Goal: Task Accomplishment & Management: Use online tool/utility

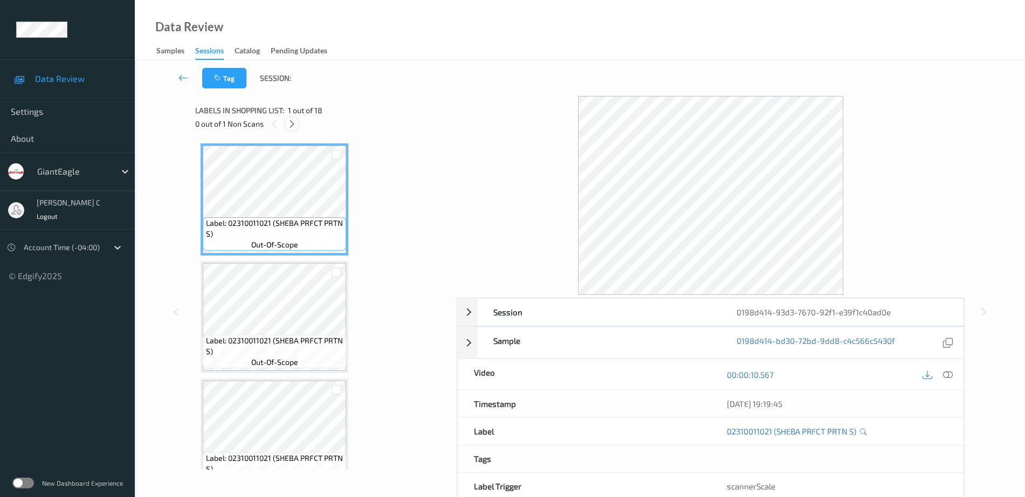
click at [288, 123] on icon at bounding box center [291, 124] width 9 height 10
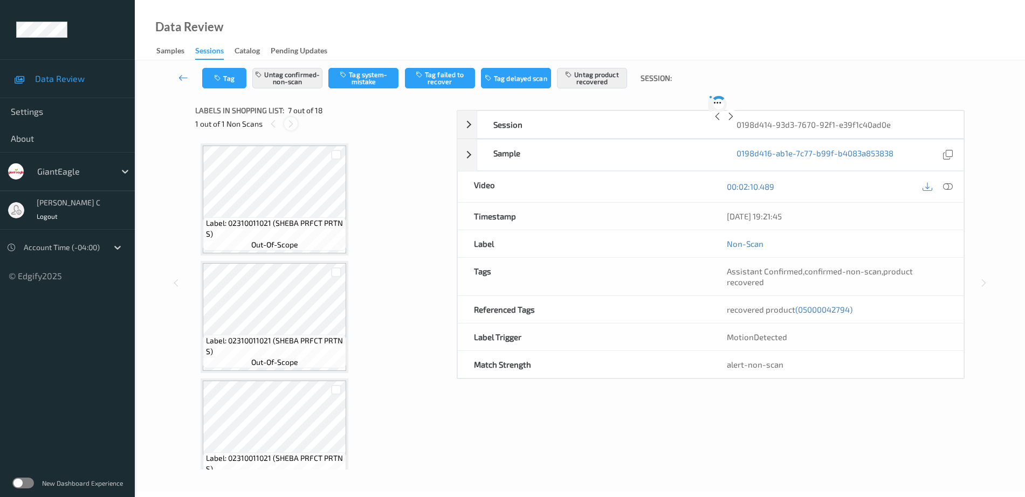
scroll to position [593, 0]
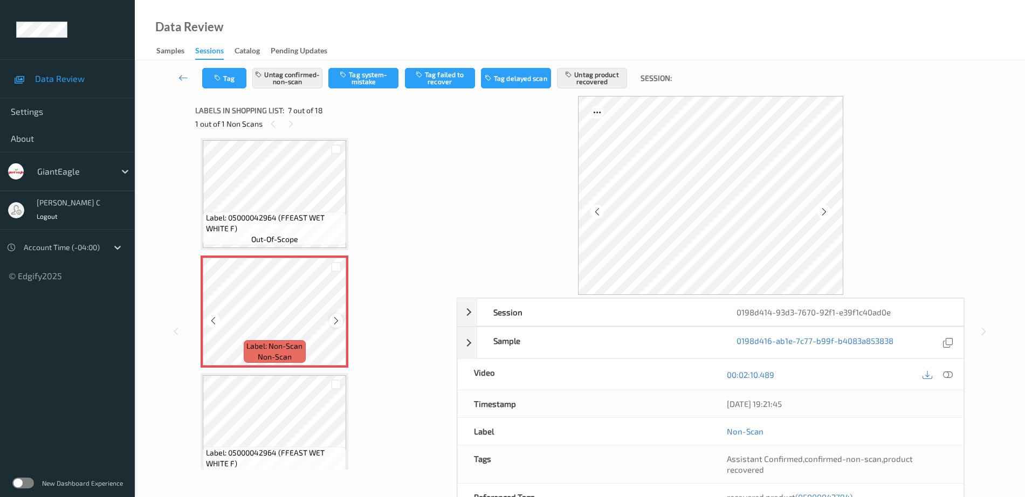
click at [335, 319] on icon at bounding box center [336, 321] width 9 height 10
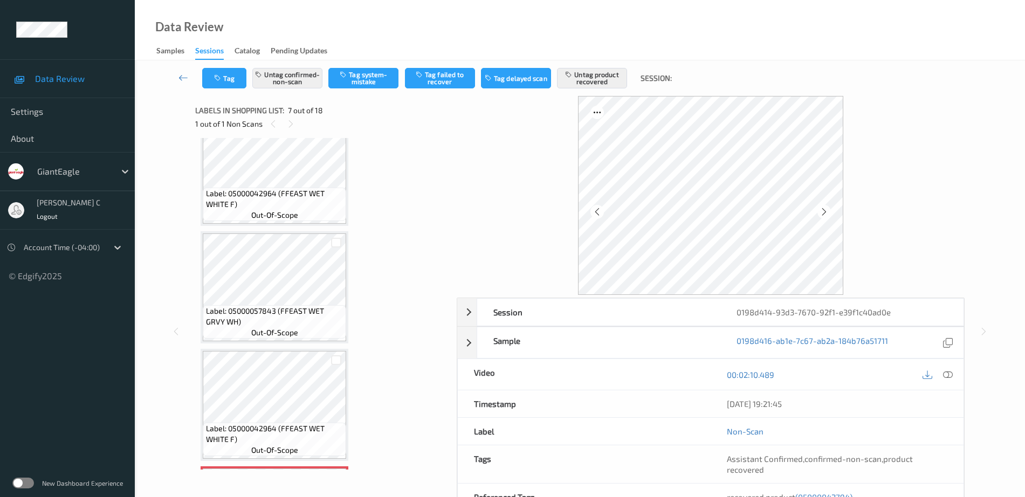
scroll to position [458, 0]
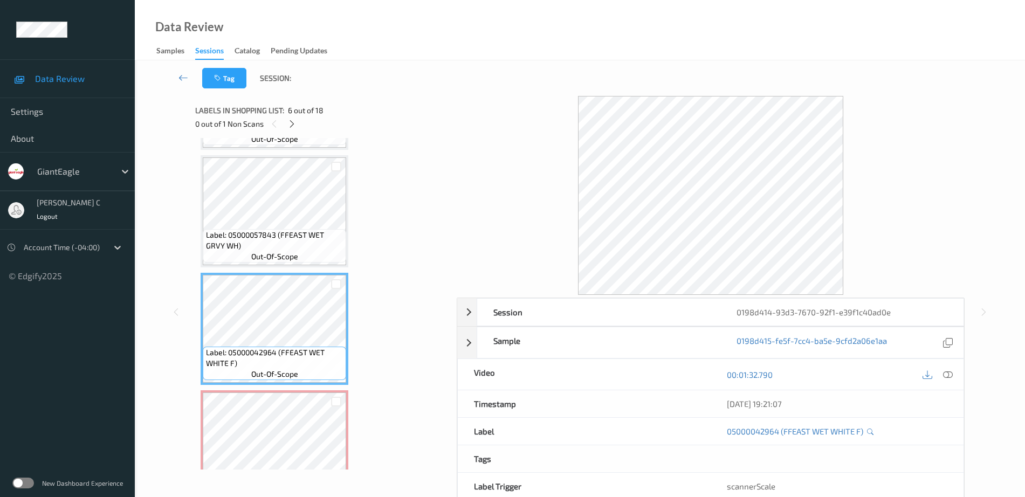
click at [267, 267] on div "Label: 05000057843 (FFEAST WET GRVY WH) out-of-scope" at bounding box center [275, 211] width 148 height 112
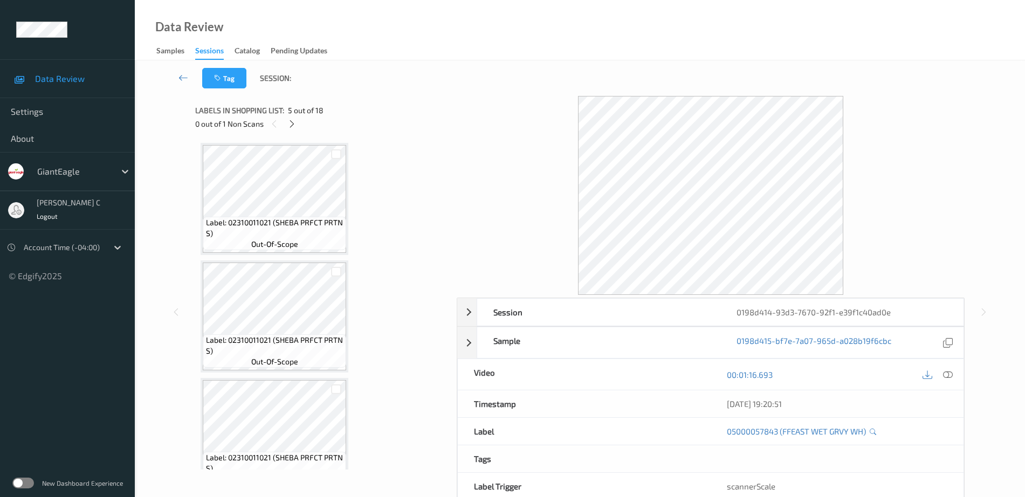
scroll to position [0, 0]
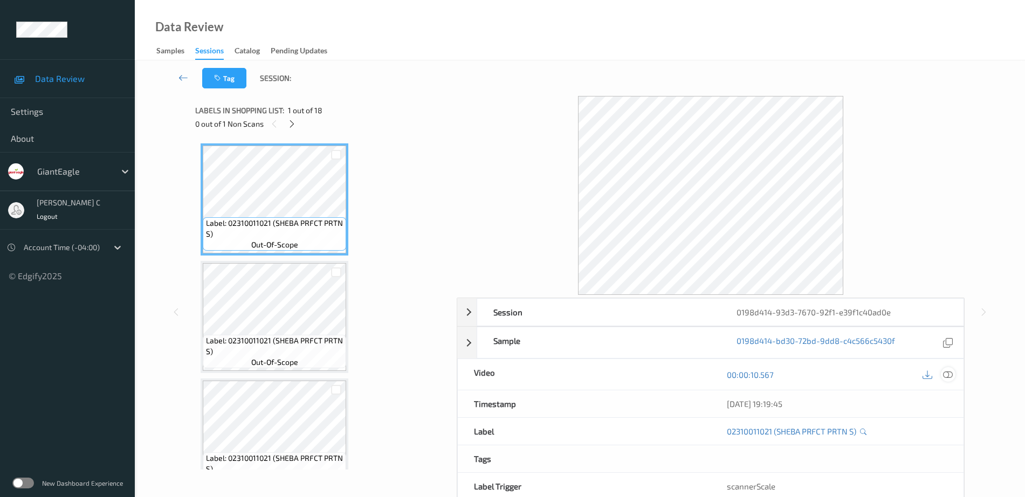
click at [949, 378] on icon at bounding box center [948, 375] width 10 height 10
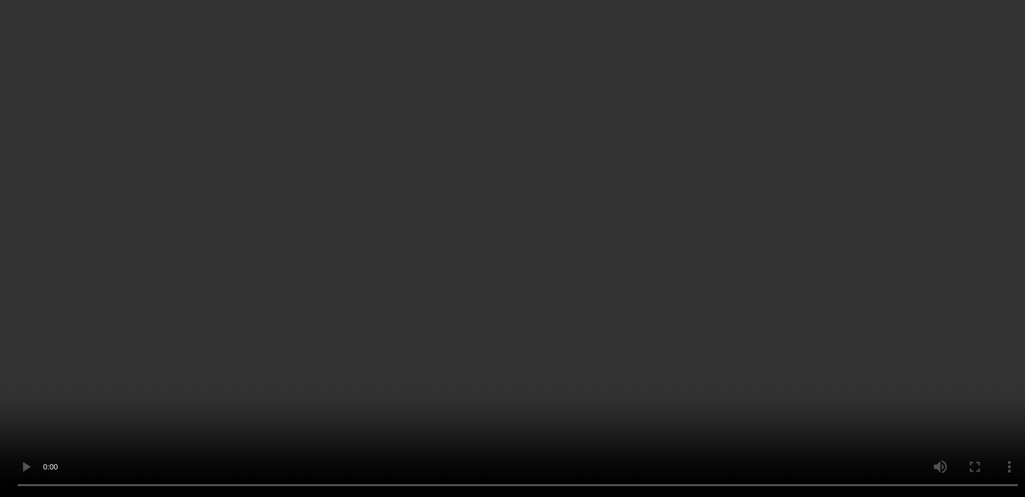
scroll to position [674, 0]
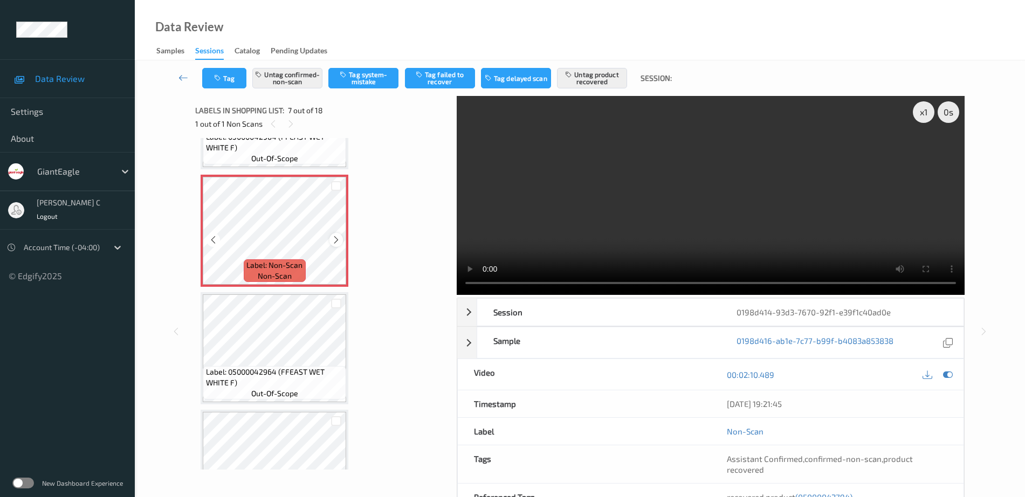
click at [339, 240] on icon at bounding box center [336, 240] width 9 height 10
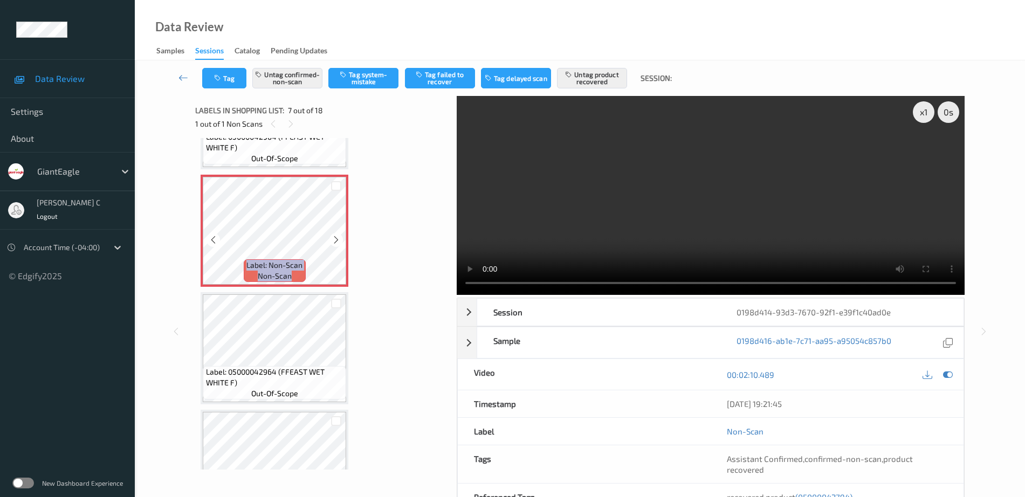
click at [339, 240] on icon at bounding box center [336, 240] width 9 height 10
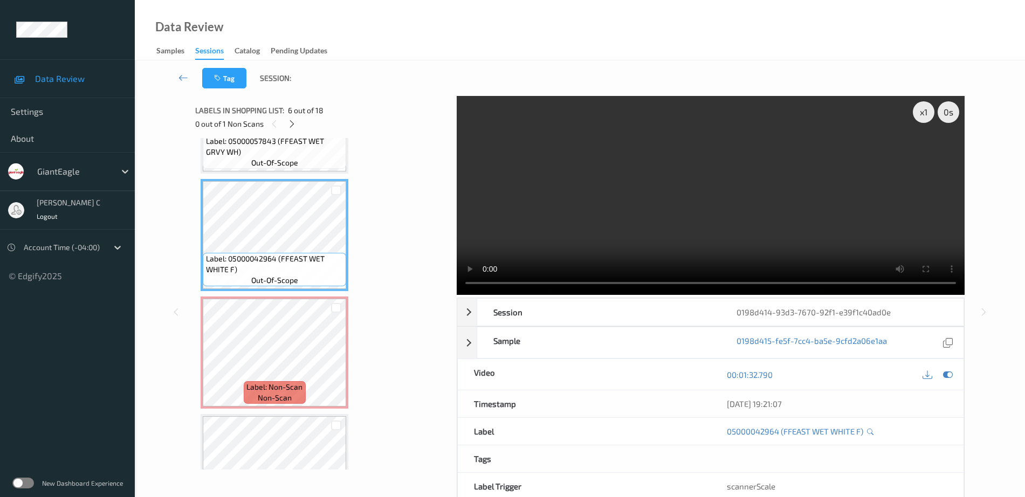
scroll to position [472, 0]
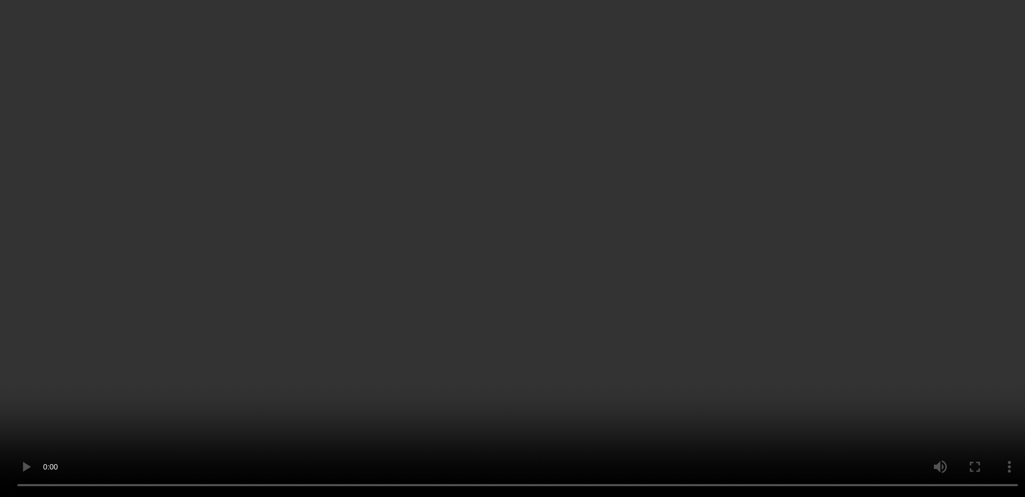
scroll to position [1415, 0]
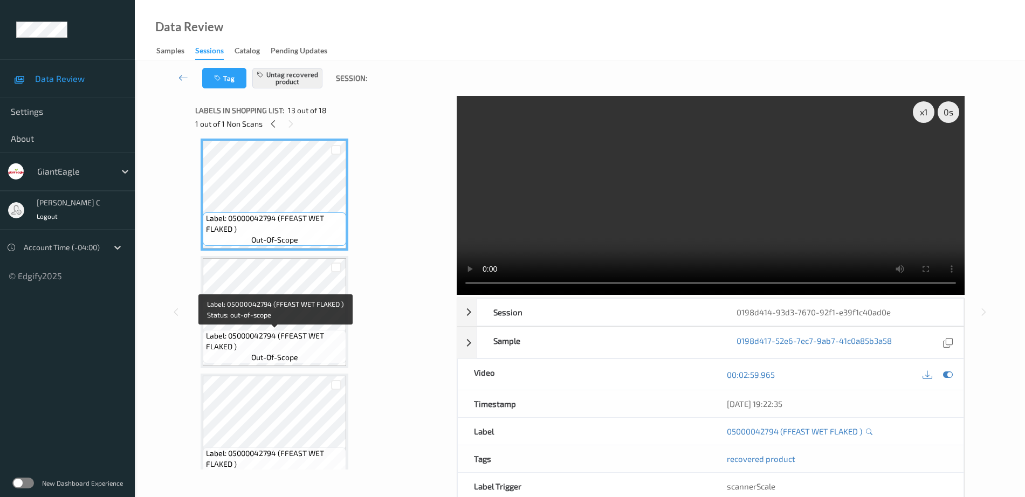
click at [270, 333] on span "Label: 05000042794 (FFEAST WET FLAKED )" at bounding box center [275, 341] width 138 height 22
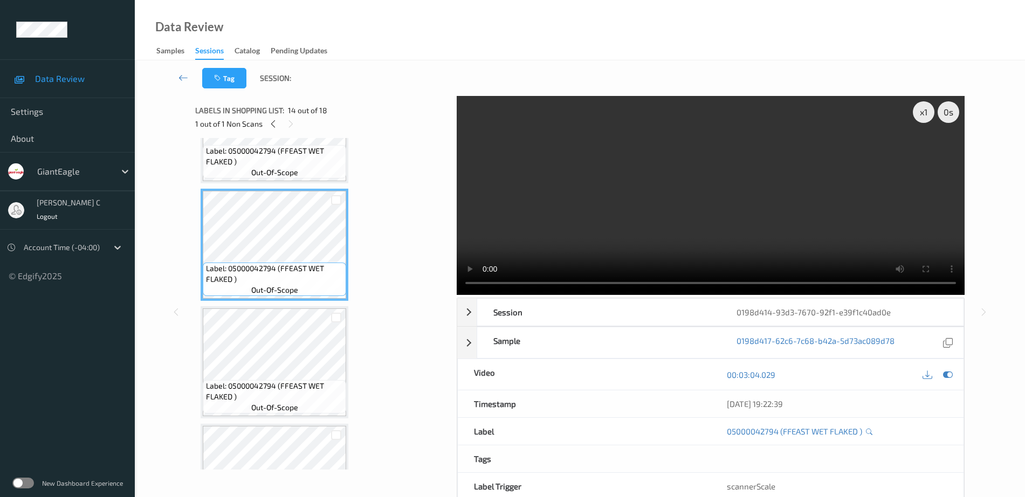
click at [292, 382] on span "Label: 05000042794 (FFEAST WET FLAKED )" at bounding box center [275, 392] width 138 height 22
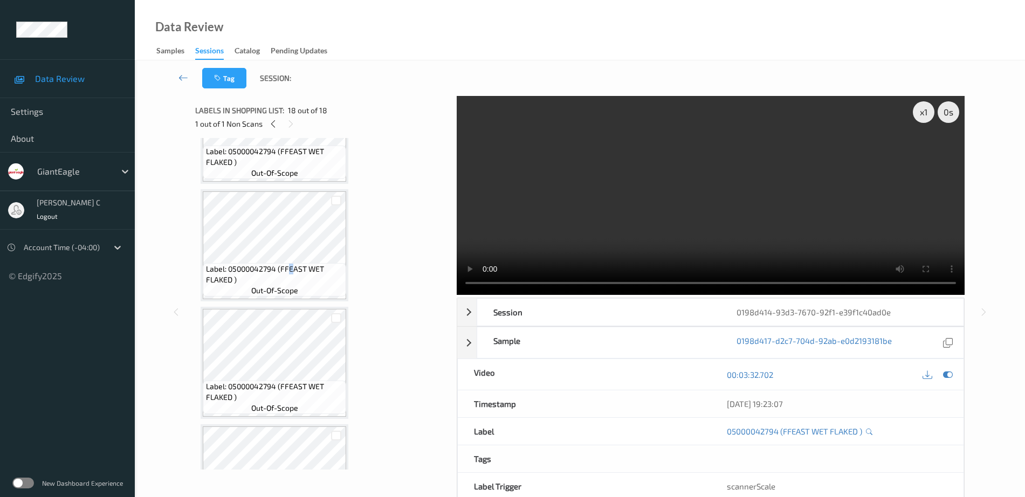
scroll to position [1587, 0]
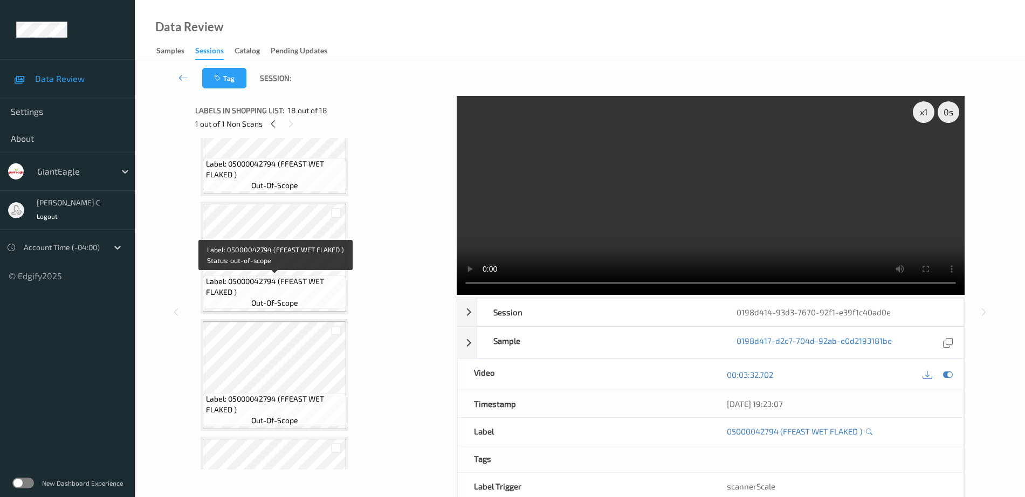
click at [263, 287] on span "Label: 05000042794 (FFEAST WET FLAKED )" at bounding box center [275, 287] width 138 height 22
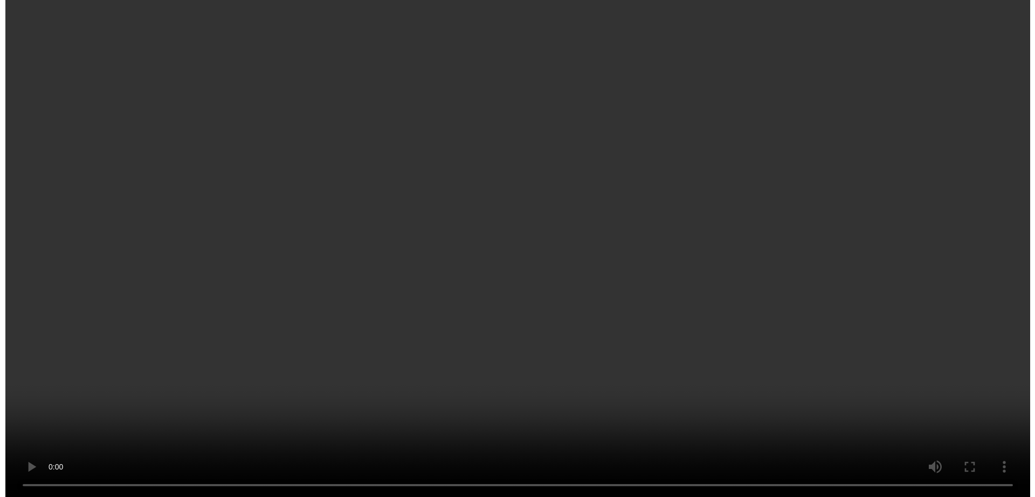
scroll to position [509, 0]
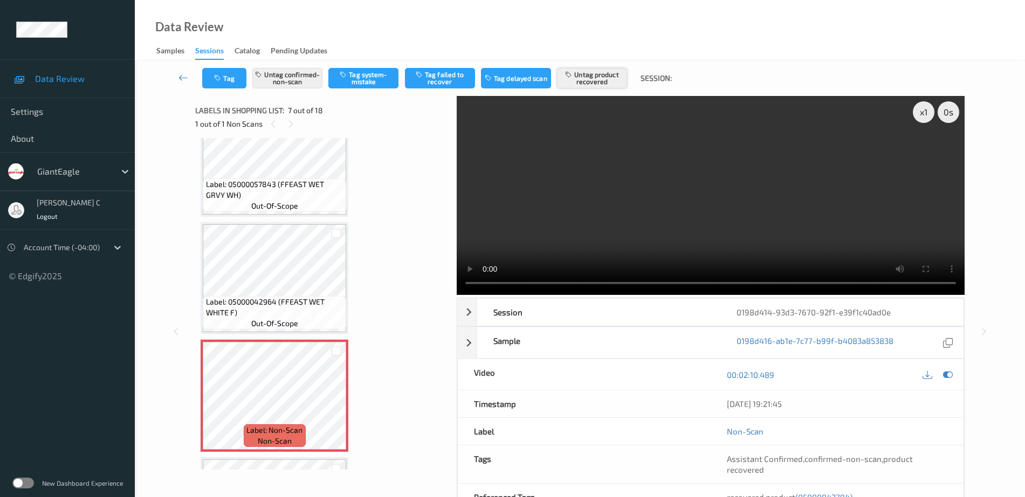
click at [583, 78] on button "Untag product recovered" at bounding box center [592, 78] width 70 height 20
click at [583, 81] on button "Tag product recovered" at bounding box center [592, 78] width 70 height 20
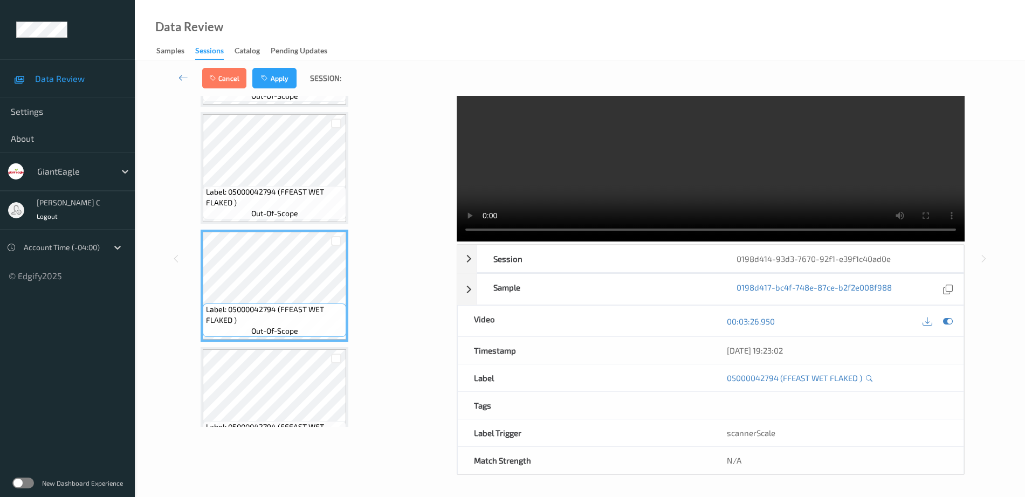
scroll to position [1654, 0]
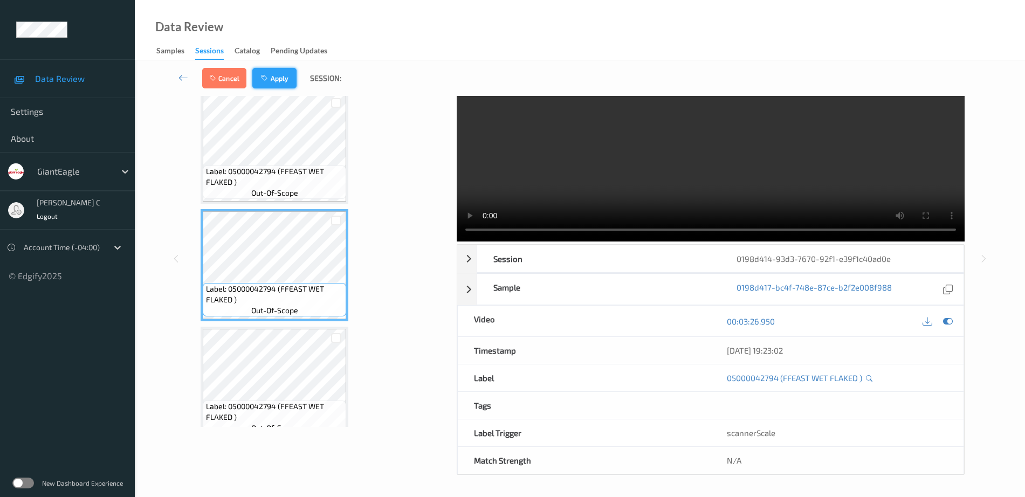
click at [268, 87] on button "Apply" at bounding box center [274, 78] width 44 height 20
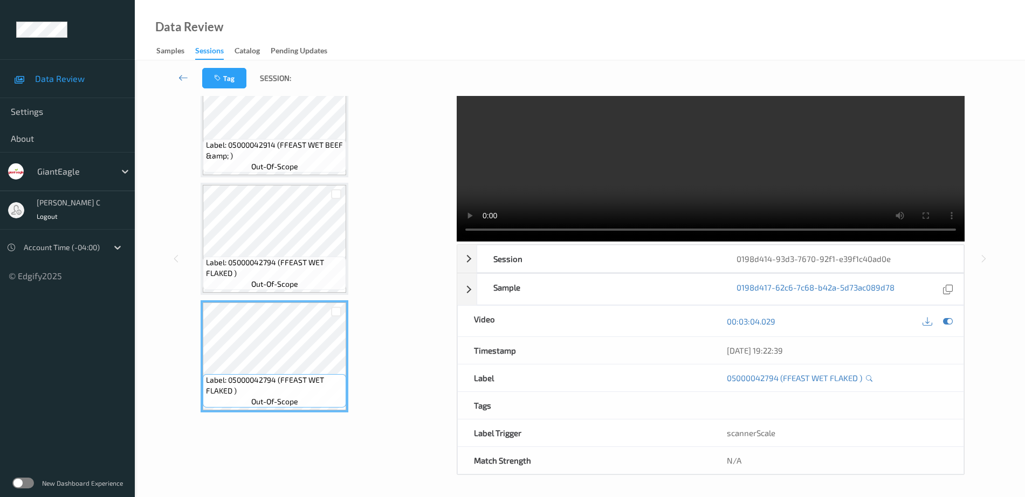
scroll to position [1250, 0]
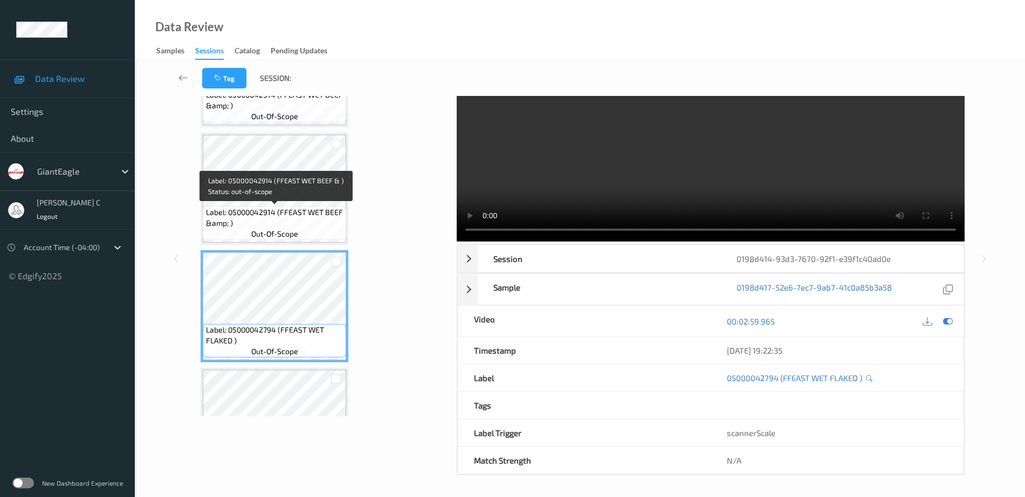
click at [274, 213] on span "Label: 05000042914 (FFEAST WET BEEF &amp; )" at bounding box center [275, 218] width 138 height 22
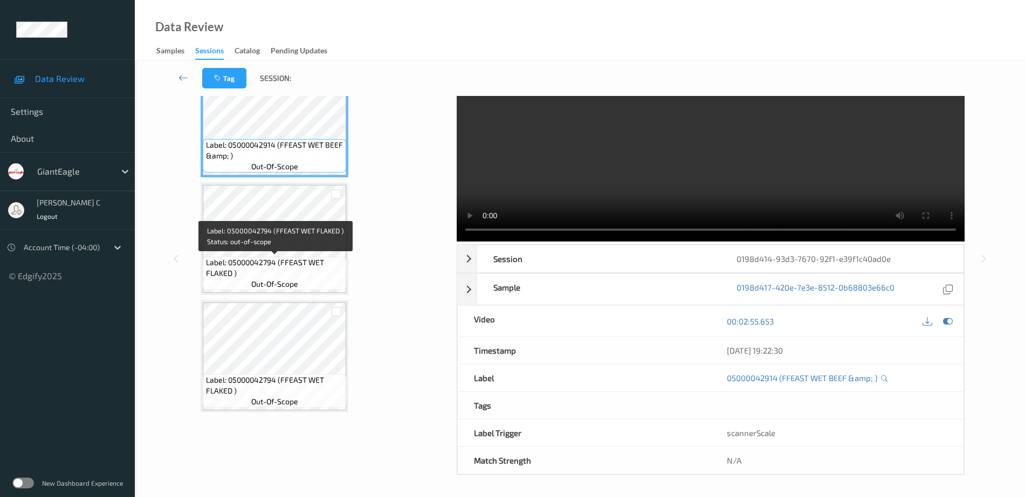
click at [279, 266] on span "Label: 05000042794 (FFEAST WET FLAKED )" at bounding box center [275, 268] width 138 height 22
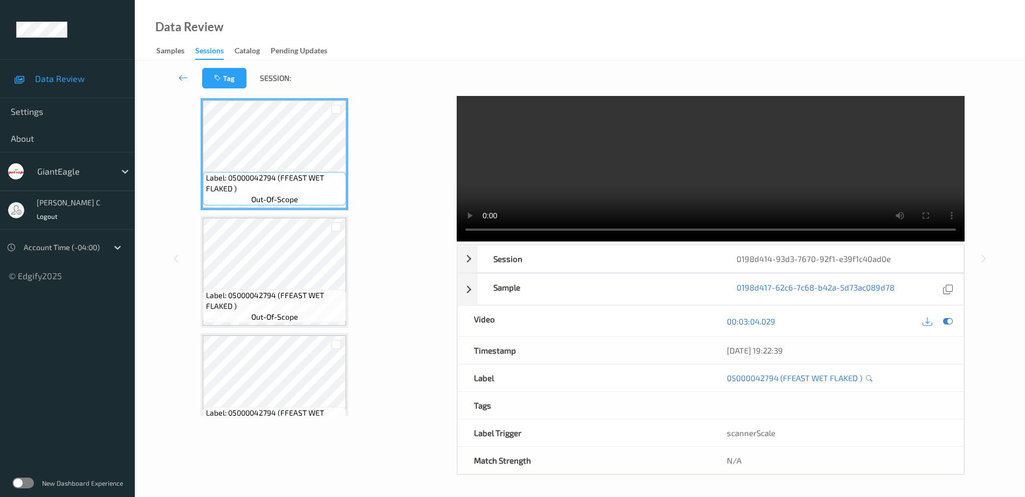
click at [285, 295] on span "Label: 05000042794 (FFEAST WET FLAKED )" at bounding box center [275, 301] width 138 height 22
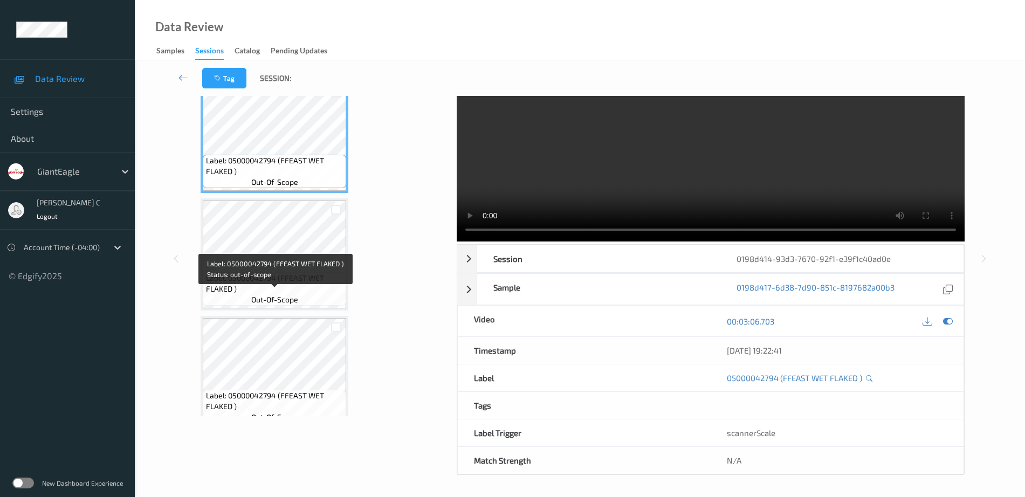
click at [285, 295] on span "out-of-scope" at bounding box center [274, 299] width 47 height 11
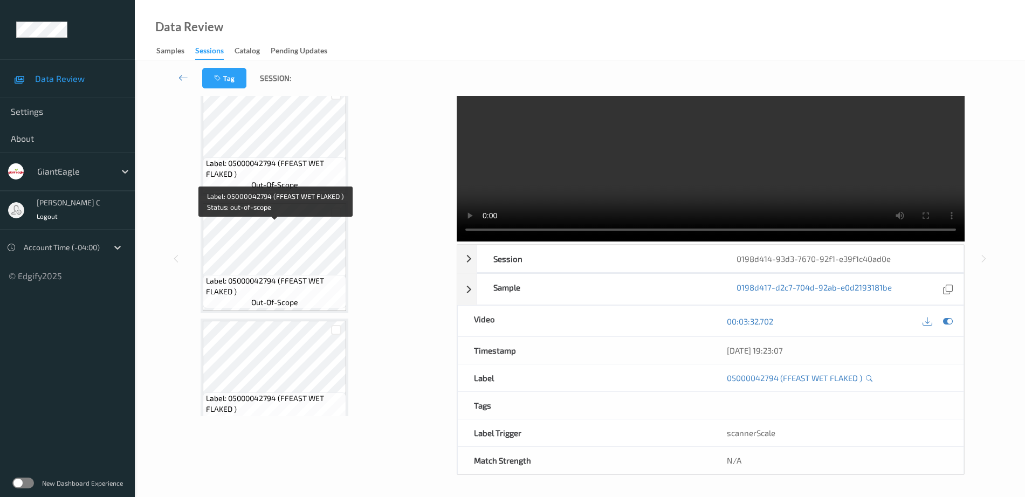
scroll to position [1452, 0]
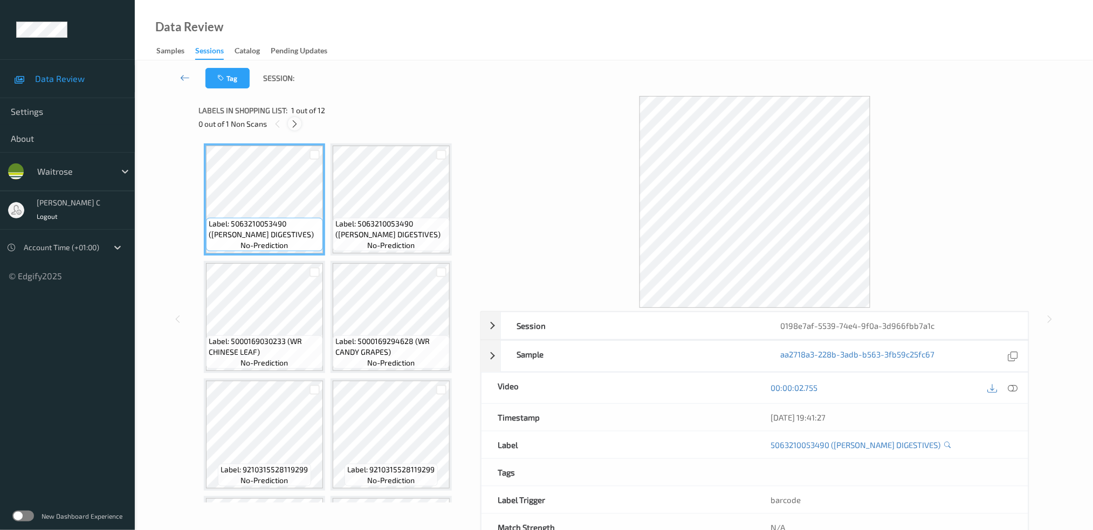
click at [295, 124] on icon at bounding box center [294, 124] width 9 height 10
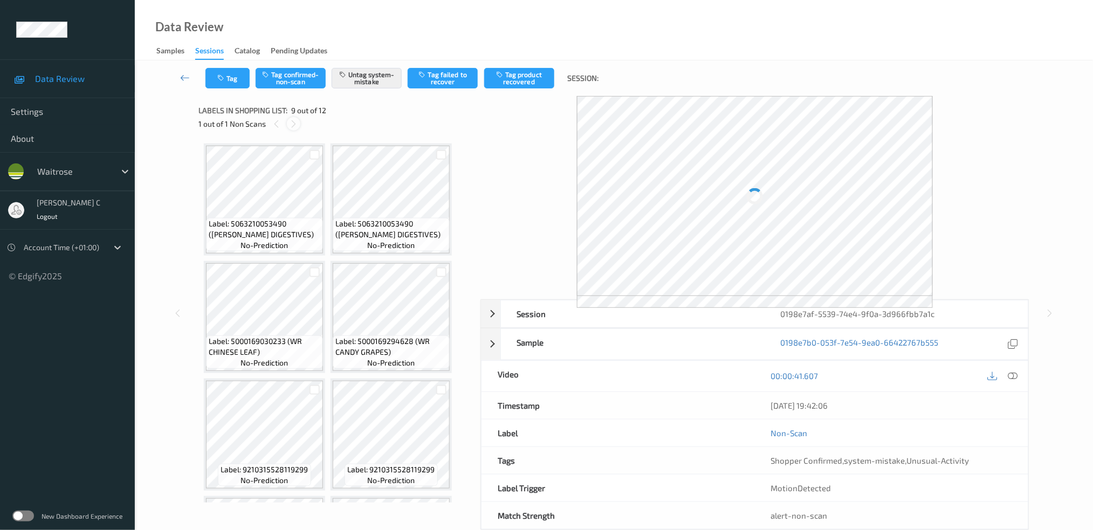
scroll to position [355, 0]
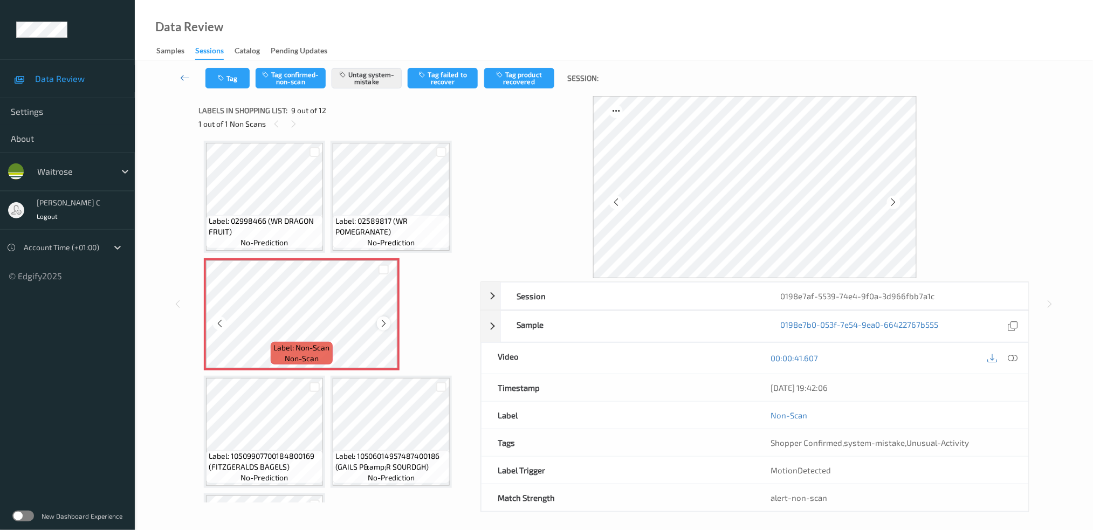
click at [385, 320] on icon at bounding box center [383, 324] width 9 height 10
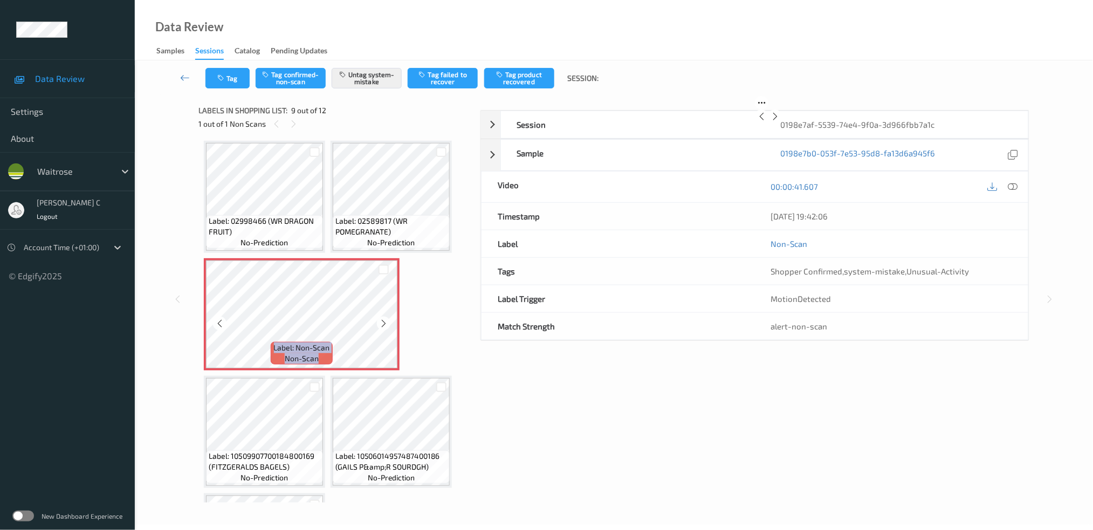
click at [385, 320] on icon at bounding box center [383, 324] width 9 height 10
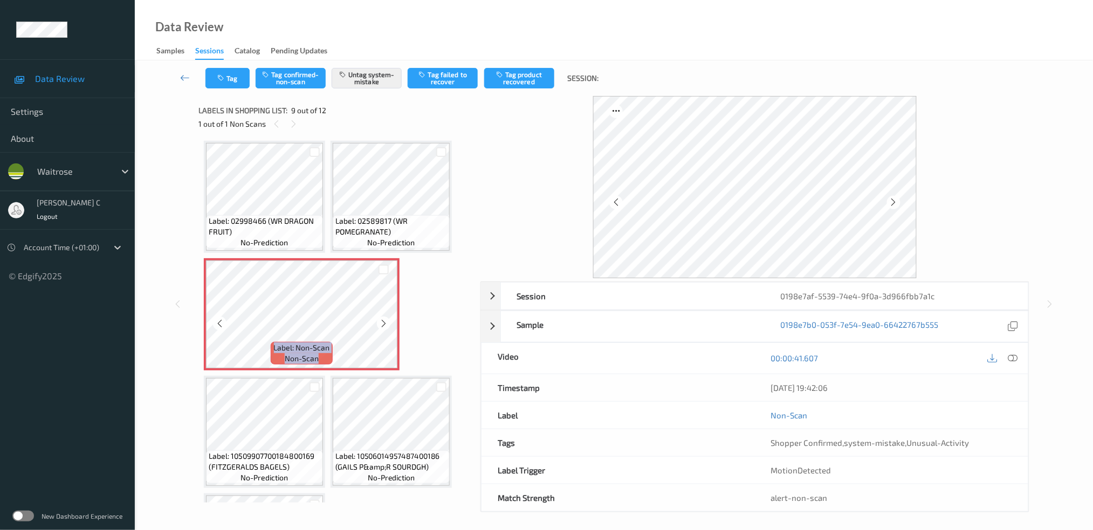
click at [385, 320] on icon at bounding box center [383, 324] width 9 height 10
click at [408, 223] on span "Label: 02589817 (WR POMEGRANATE)" at bounding box center [391, 227] width 112 height 22
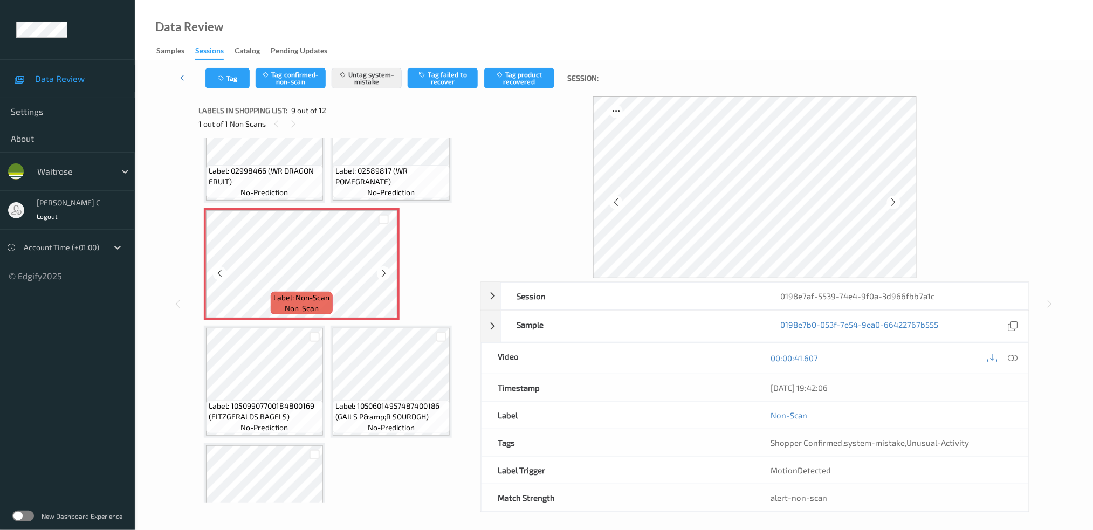
scroll to position [427, 0]
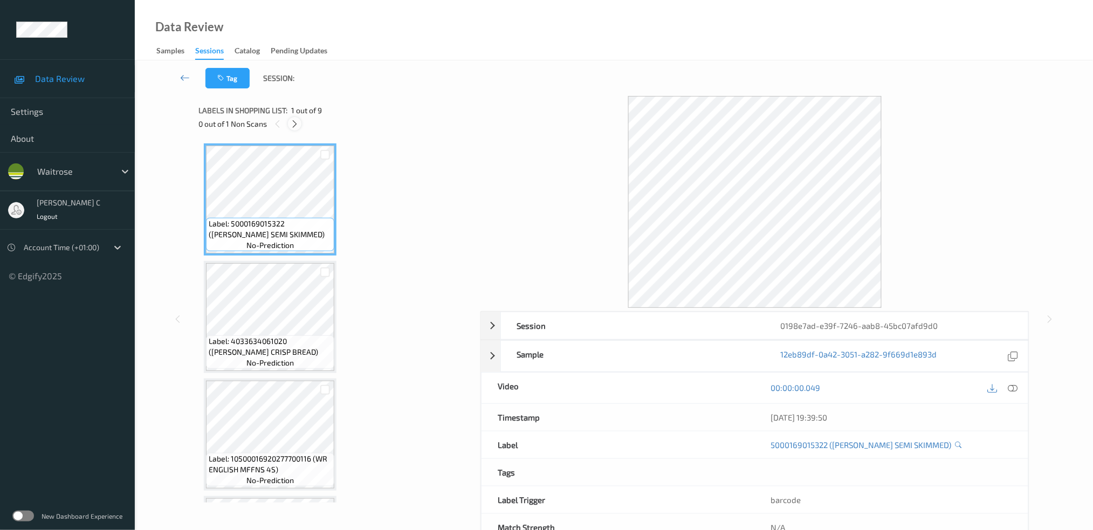
click at [295, 126] on icon at bounding box center [294, 124] width 9 height 10
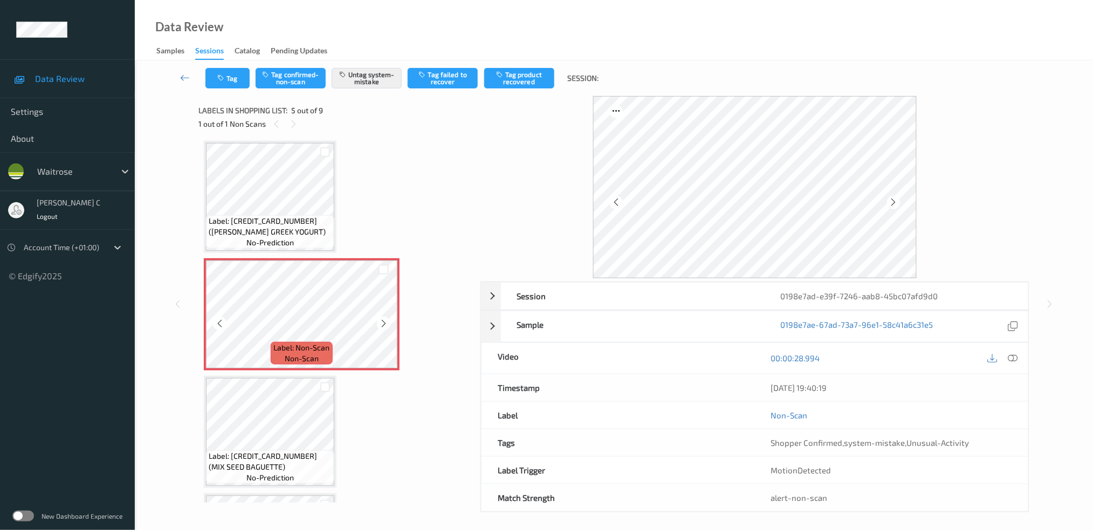
drag, startPoint x: 401, startPoint y: 328, endPoint x: 377, endPoint y: 322, distance: 24.3
click at [377, 322] on div at bounding box center [383, 322] width 13 height 13
click at [383, 324] on div at bounding box center [383, 322] width 13 height 13
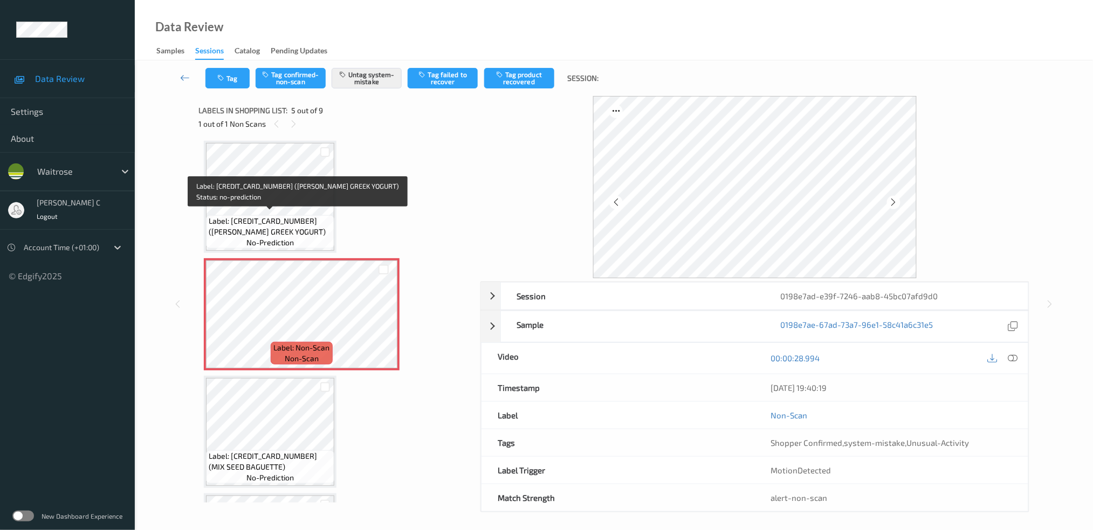
click at [301, 225] on span "Label: 5000169579633 (WR ESS GREEK YOGURT)" at bounding box center [270, 227] width 123 height 22
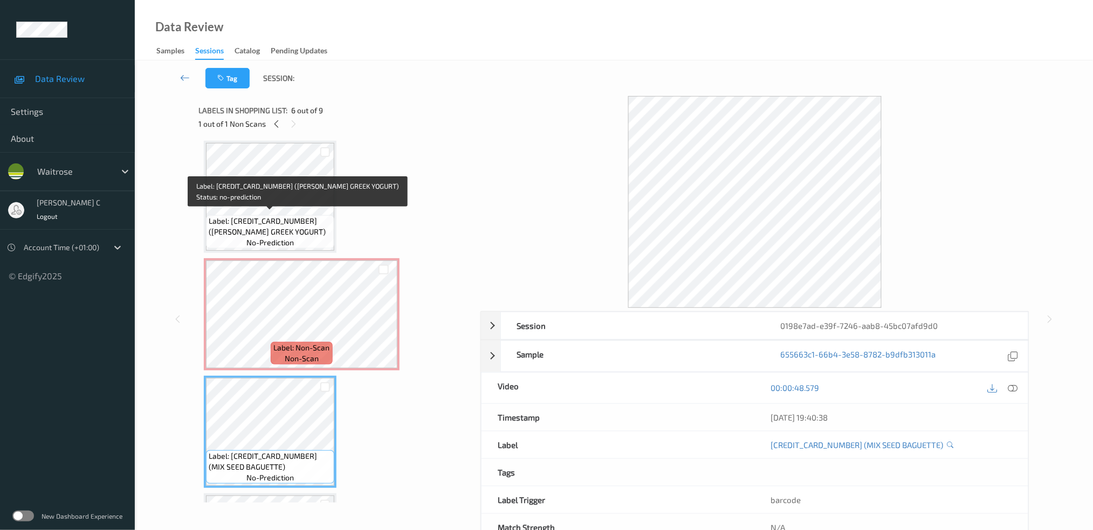
click at [281, 215] on div "Label: 5000169579633 (WR ESS GREEK YOGURT) no-prediction" at bounding box center [270, 231] width 128 height 33
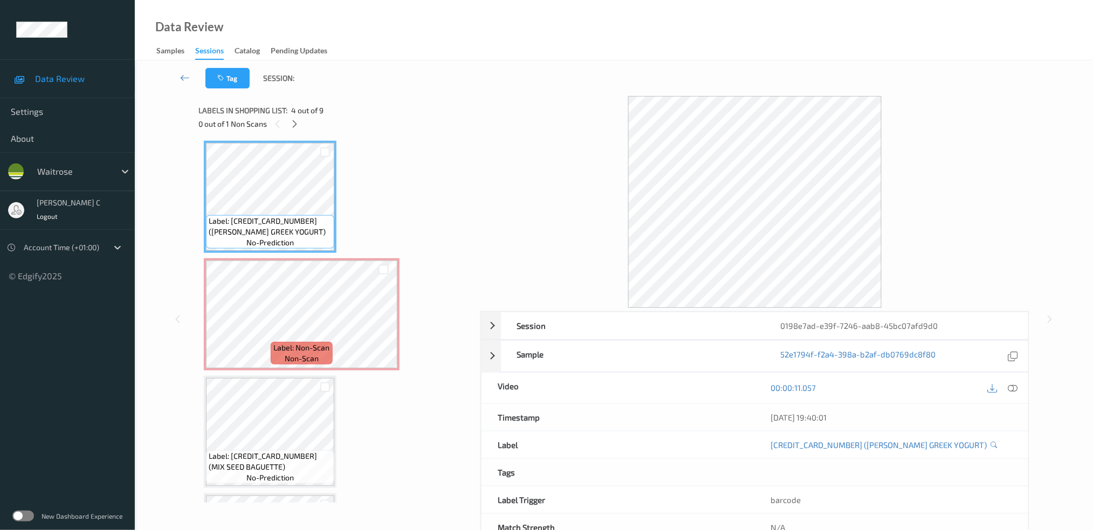
click at [1013, 383] on icon at bounding box center [1012, 388] width 10 height 10
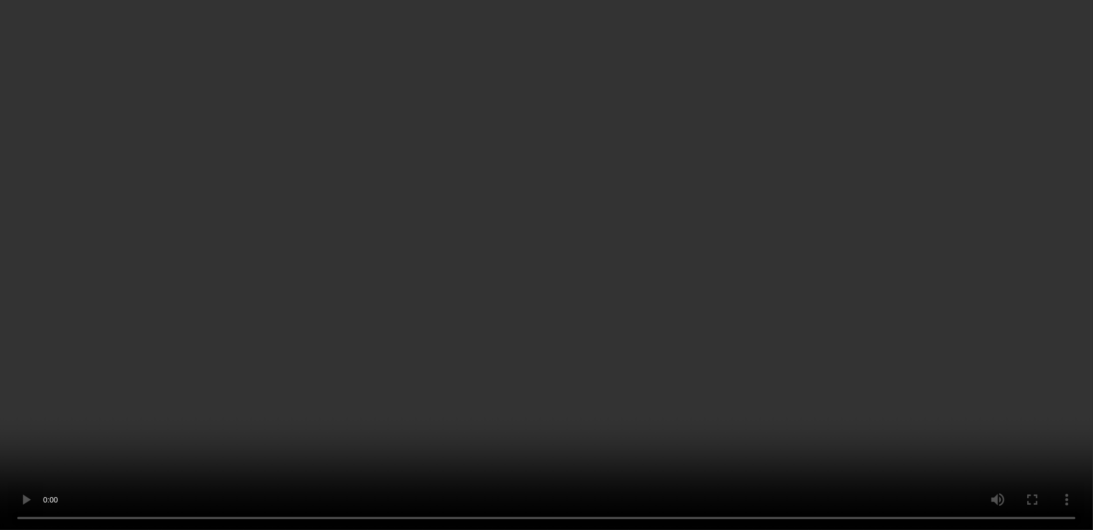
scroll to position [499, 0]
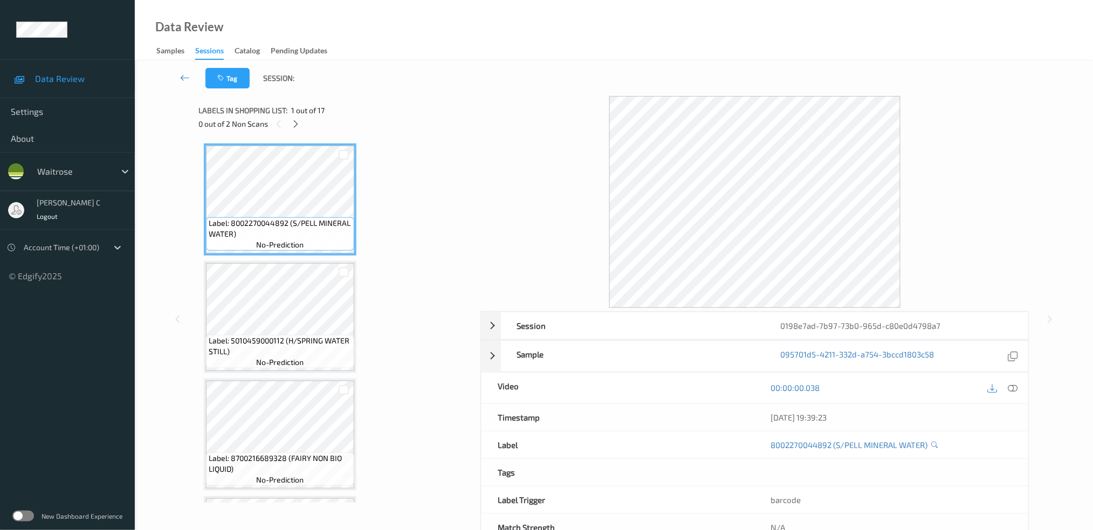
click at [300, 125] on icon at bounding box center [295, 124] width 9 height 10
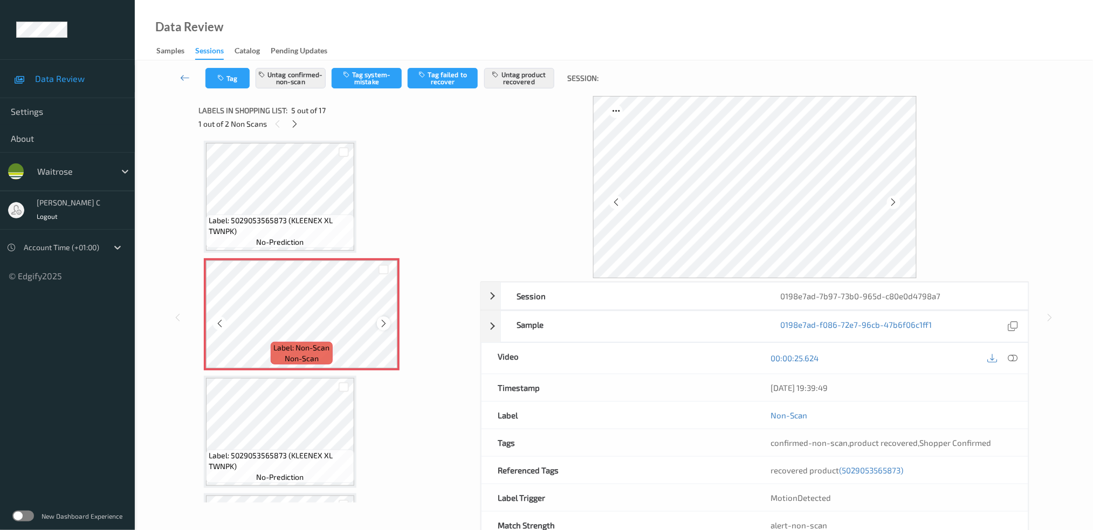
click at [383, 319] on icon at bounding box center [383, 324] width 9 height 10
click at [339, 236] on div "Label: 5029053565873 (KLEENEX XL TWNPK) no-prediction" at bounding box center [280, 231] width 148 height 33
click at [383, 325] on div at bounding box center [383, 322] width 13 height 13
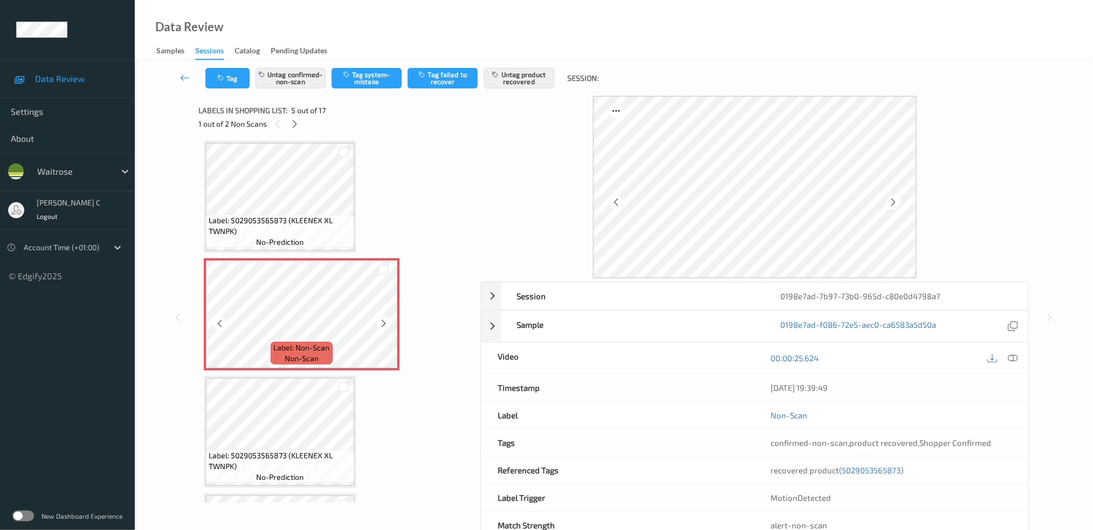
click at [384, 322] on icon at bounding box center [383, 324] width 9 height 10
click at [287, 227] on span "Label: 5029053565873 (KLEENEX XL TWNPK)" at bounding box center [280, 226] width 143 height 22
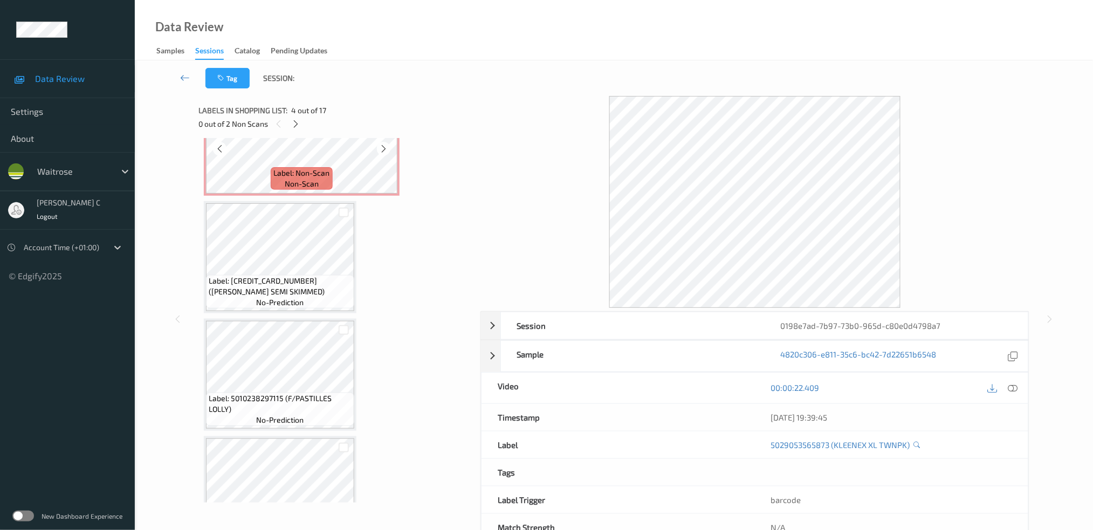
scroll to position [1002, 0]
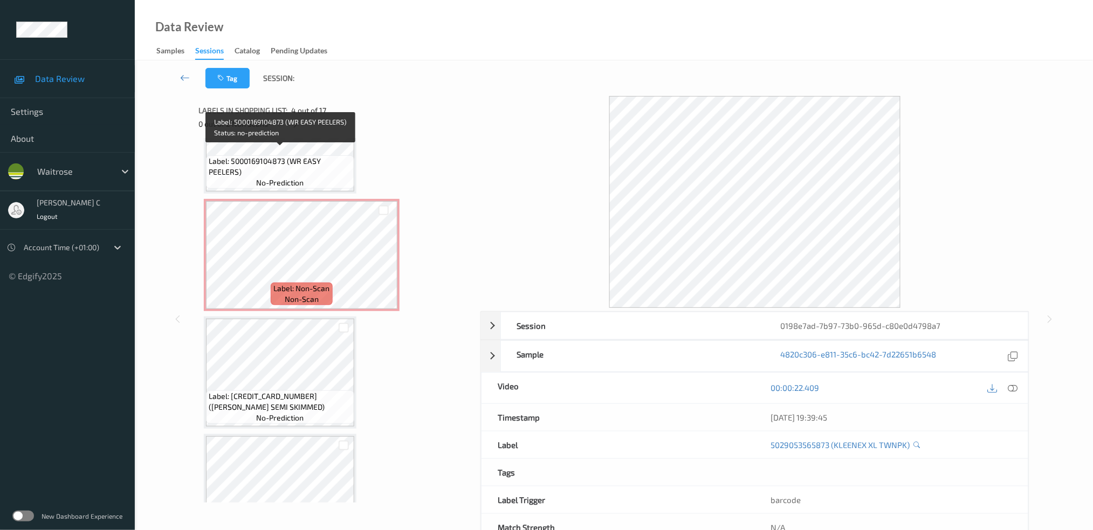
click at [290, 180] on span "no-prediction" at bounding box center [280, 182] width 47 height 11
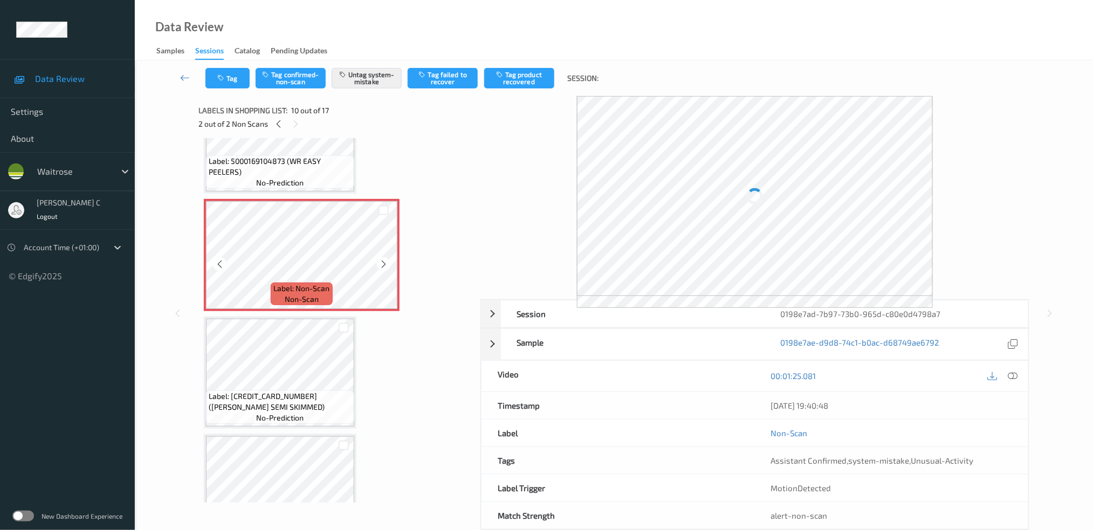
scroll to position [930, 0]
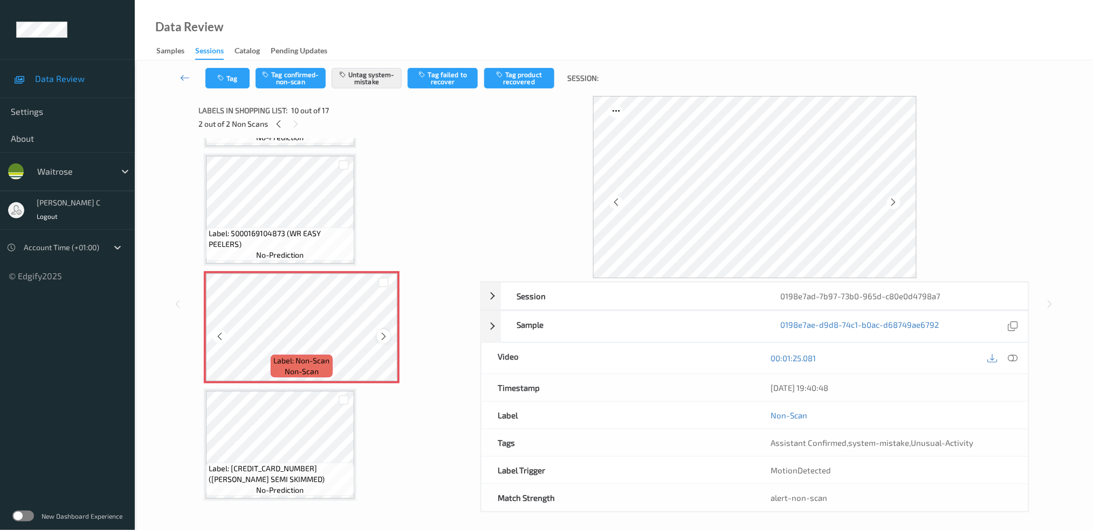
click at [388, 329] on div at bounding box center [383, 335] width 13 height 13
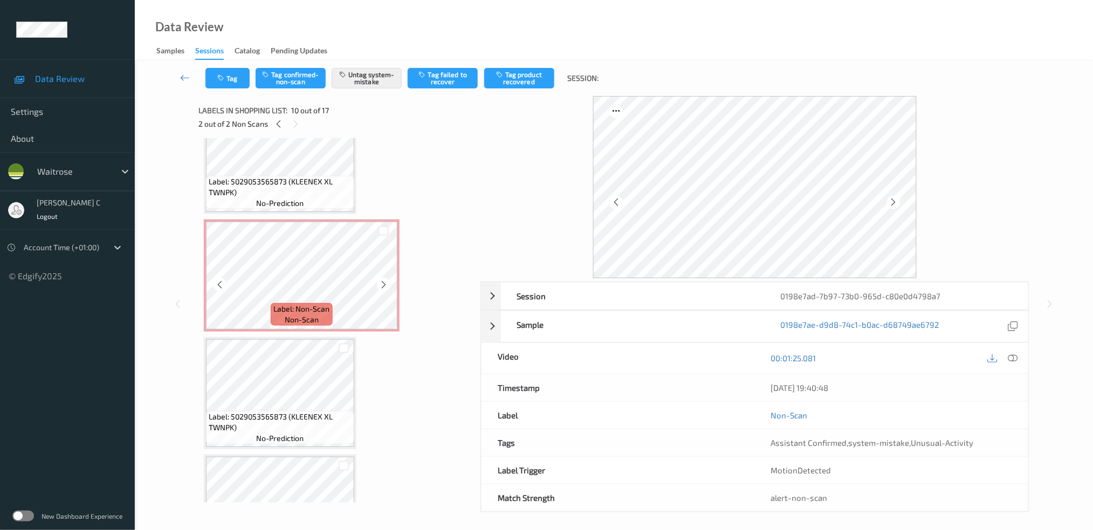
scroll to position [283, 0]
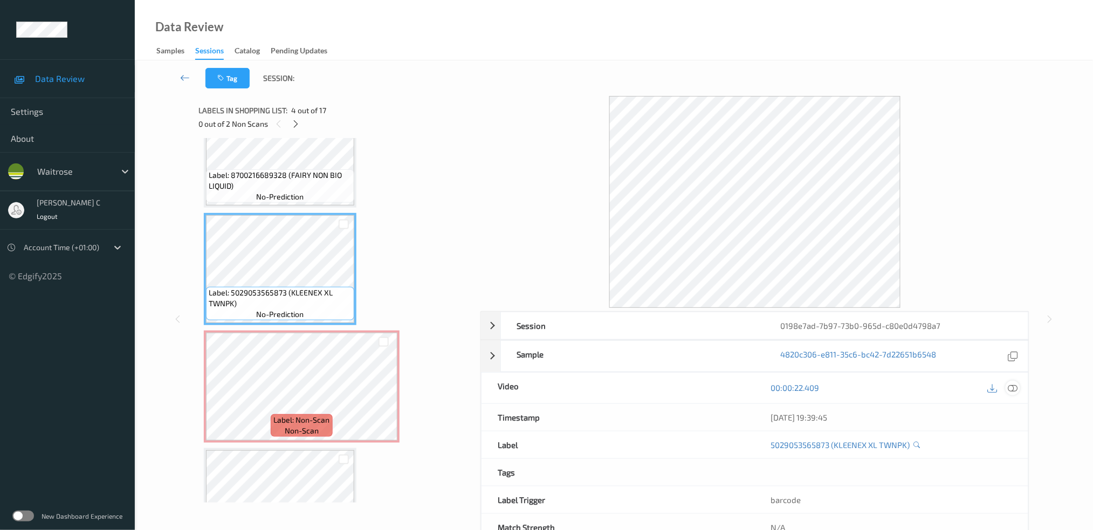
click at [1018, 388] on div at bounding box center [1012, 388] width 15 height 15
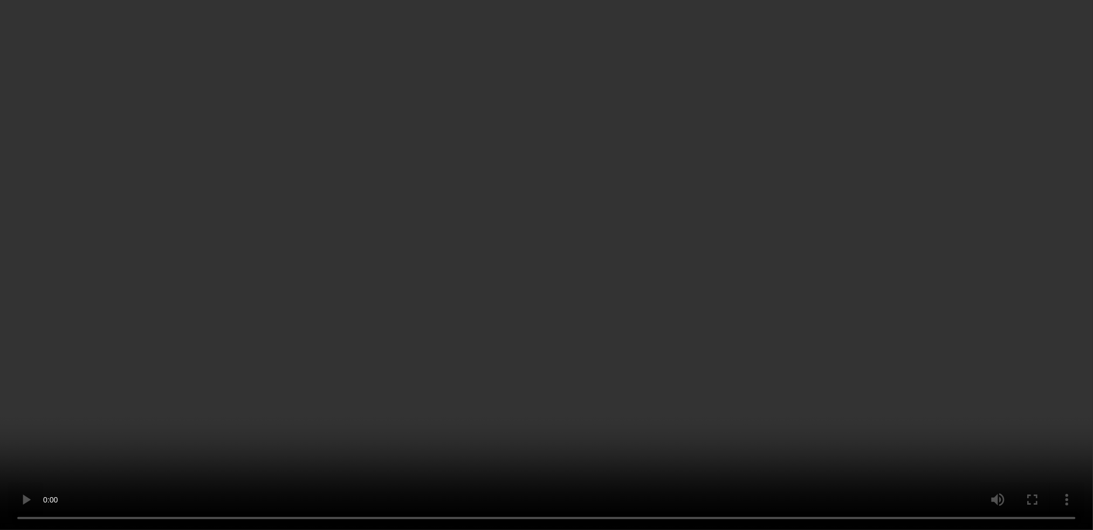
scroll to position [427, 0]
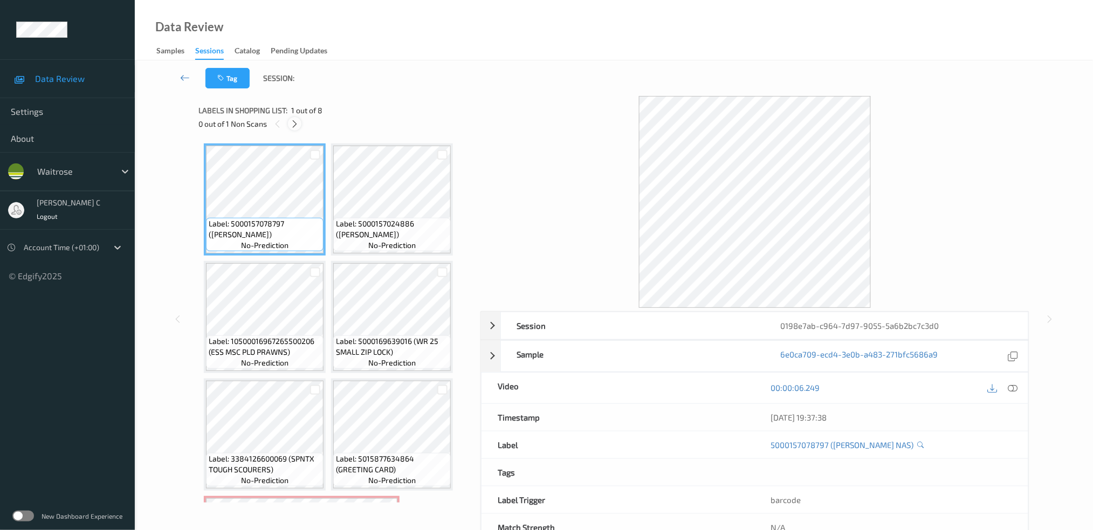
click at [295, 122] on icon at bounding box center [294, 124] width 9 height 10
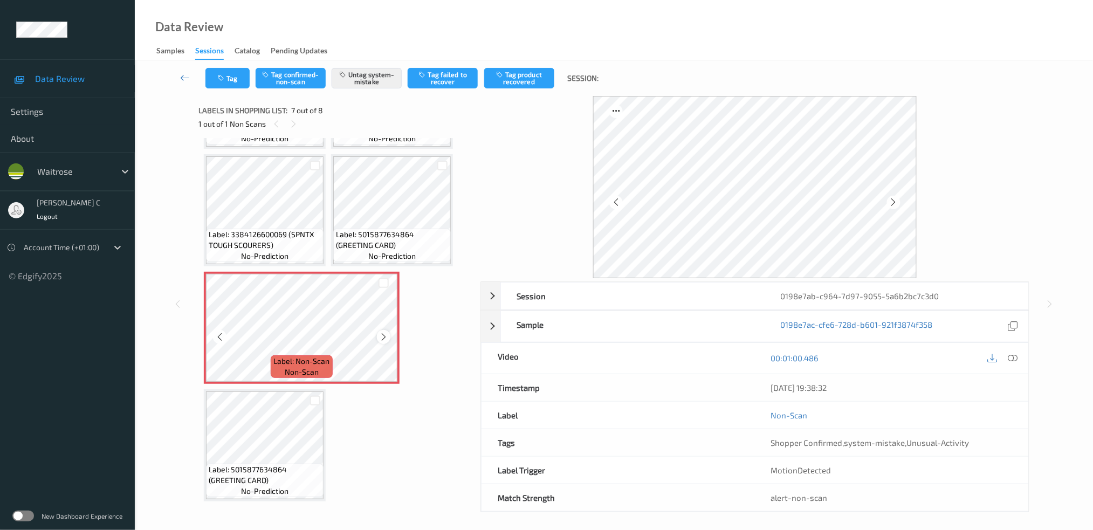
click at [379, 336] on icon at bounding box center [383, 337] width 9 height 10
click at [380, 336] on icon at bounding box center [383, 337] width 9 height 10
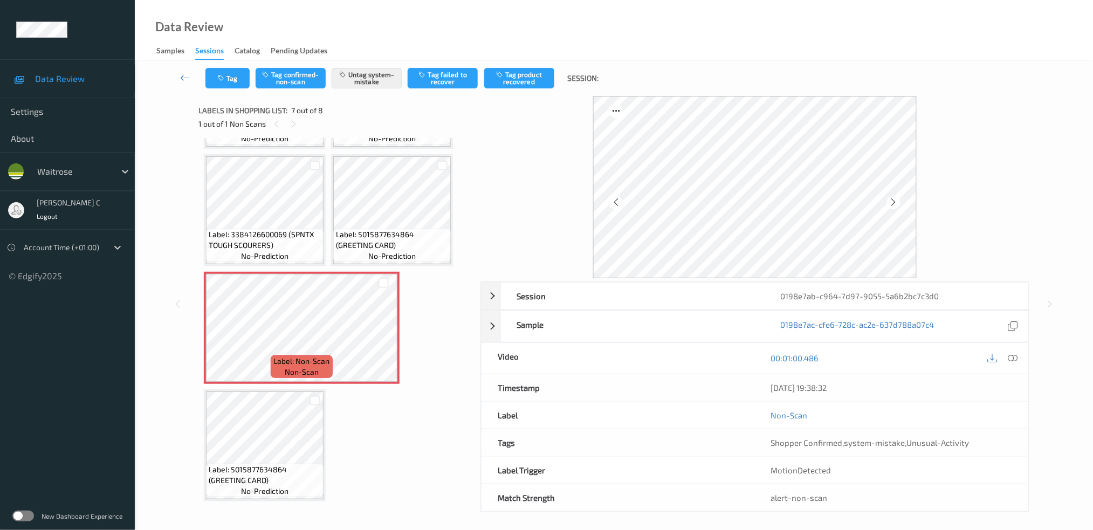
click at [375, 232] on span "Label: 5015877634864 (GREETING CARD)" at bounding box center [392, 240] width 112 height 22
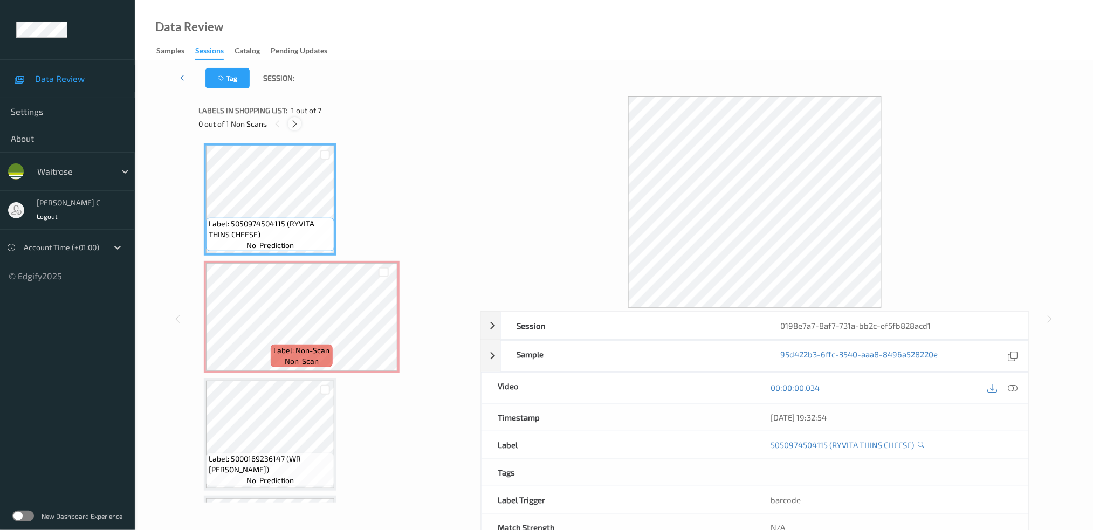
click at [296, 128] on icon at bounding box center [294, 124] width 9 height 10
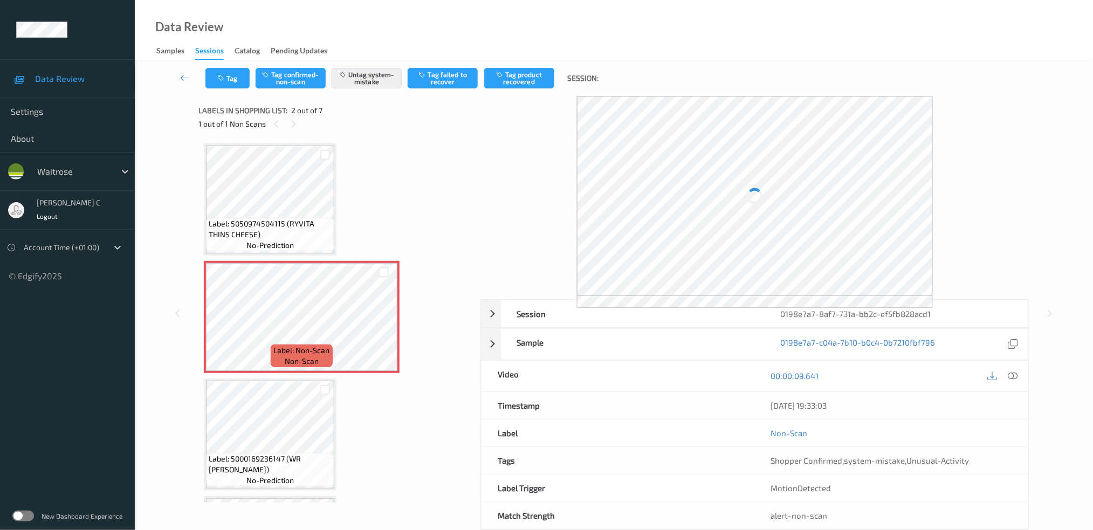
scroll to position [5, 0]
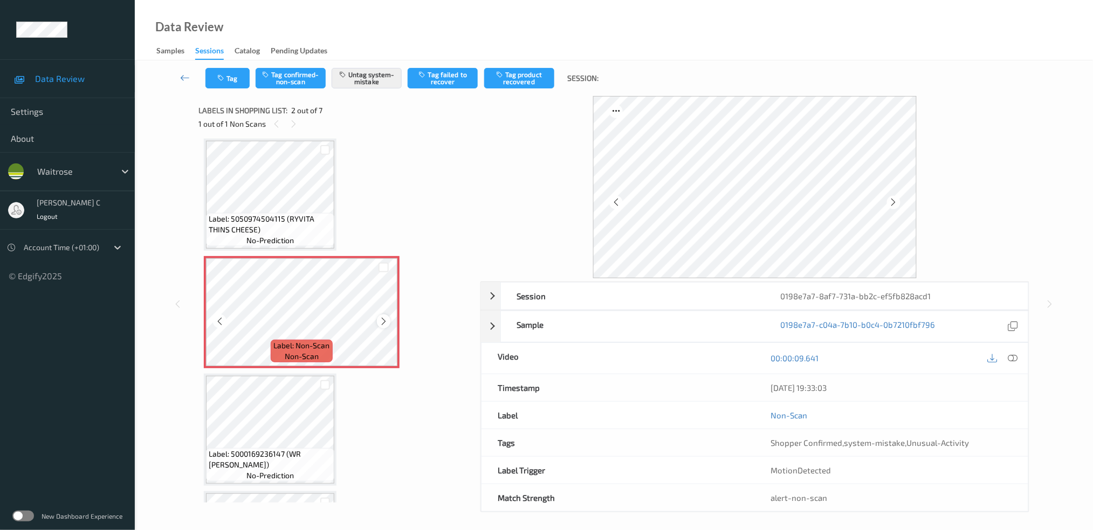
click at [383, 321] on icon at bounding box center [383, 321] width 9 height 10
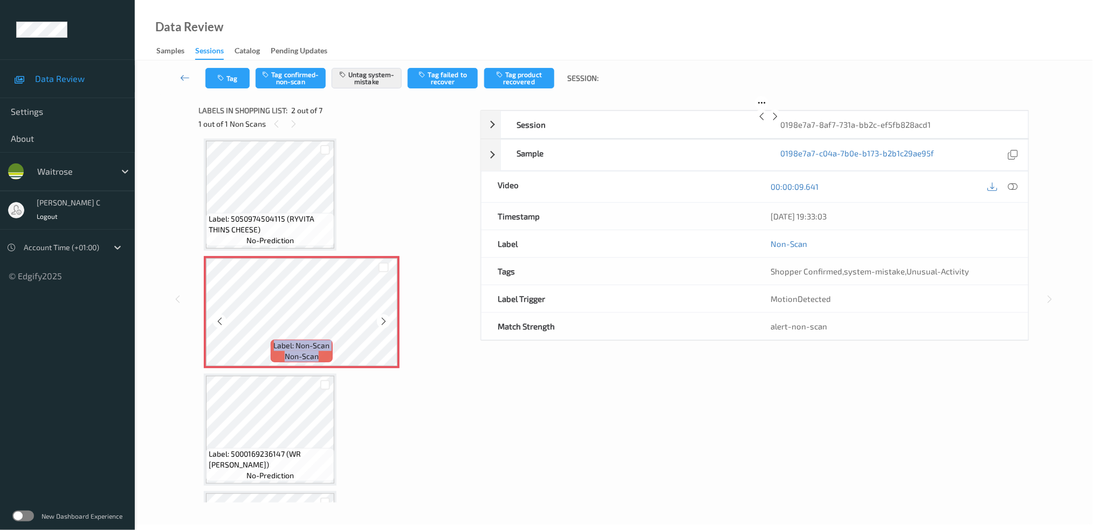
click at [383, 321] on icon at bounding box center [383, 321] width 9 height 10
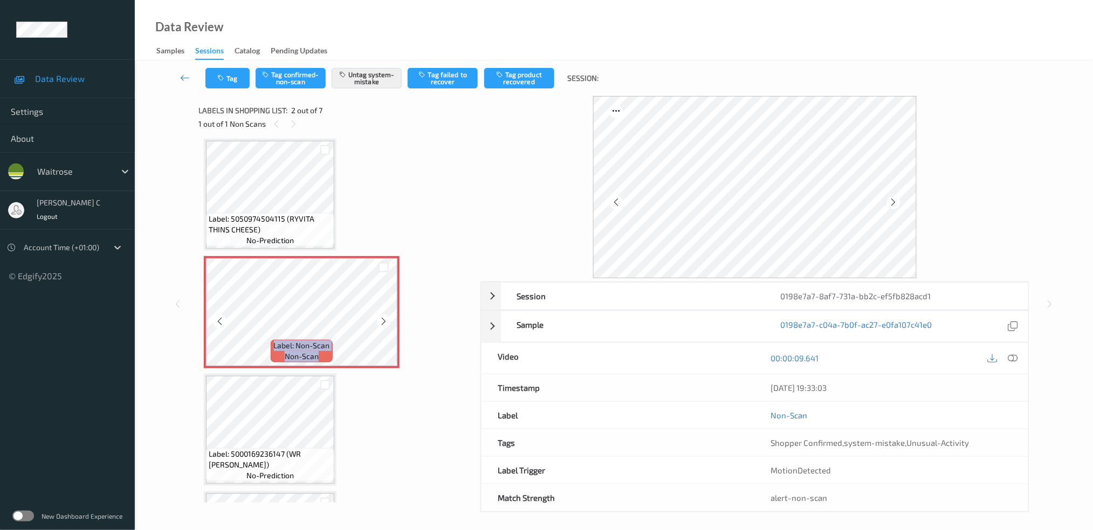
click at [383, 321] on icon at bounding box center [383, 321] width 9 height 10
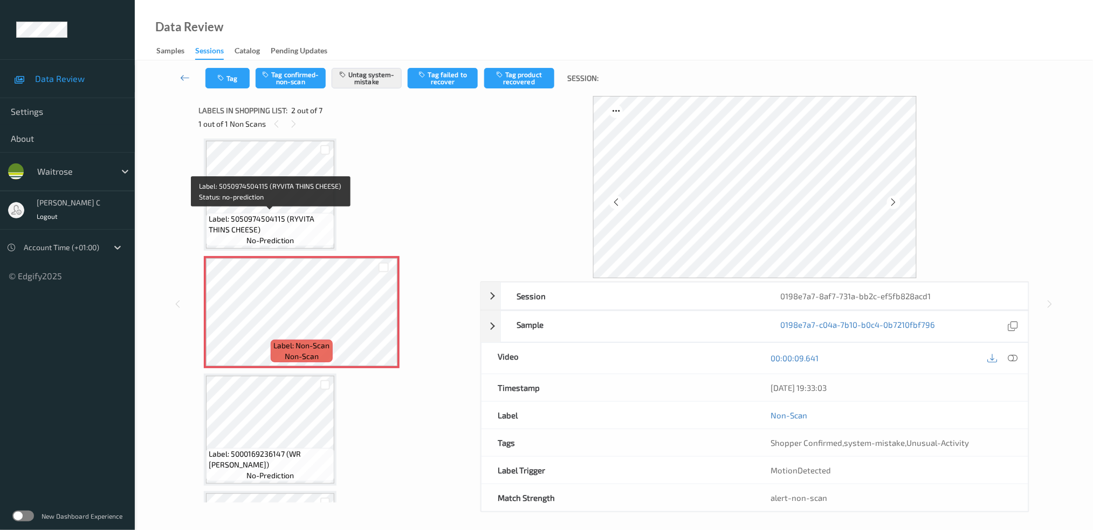
click at [317, 217] on span "Label: 5050974504115 (RYVITA THINS CHEESE)" at bounding box center [270, 224] width 123 height 22
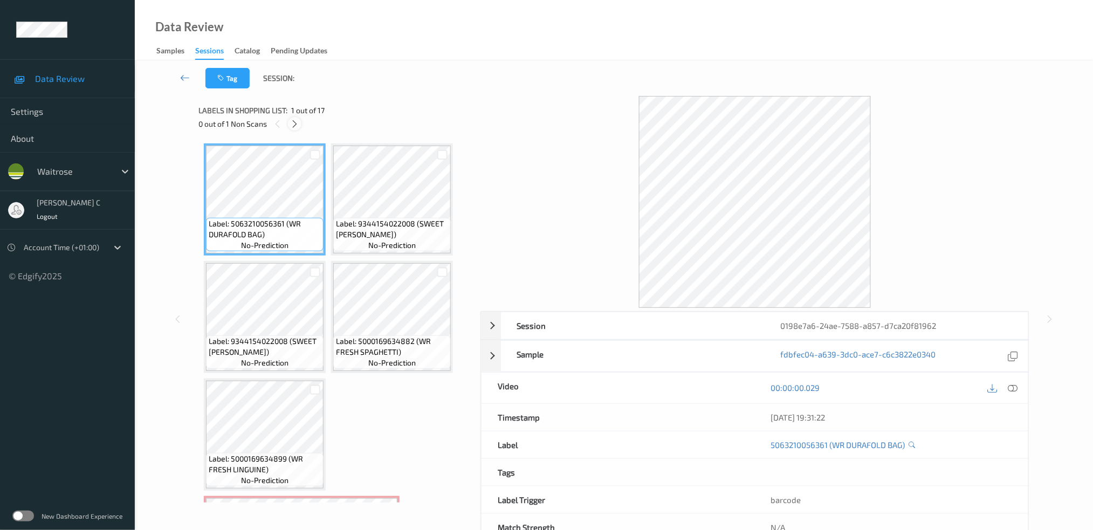
click at [291, 126] on icon at bounding box center [294, 124] width 9 height 10
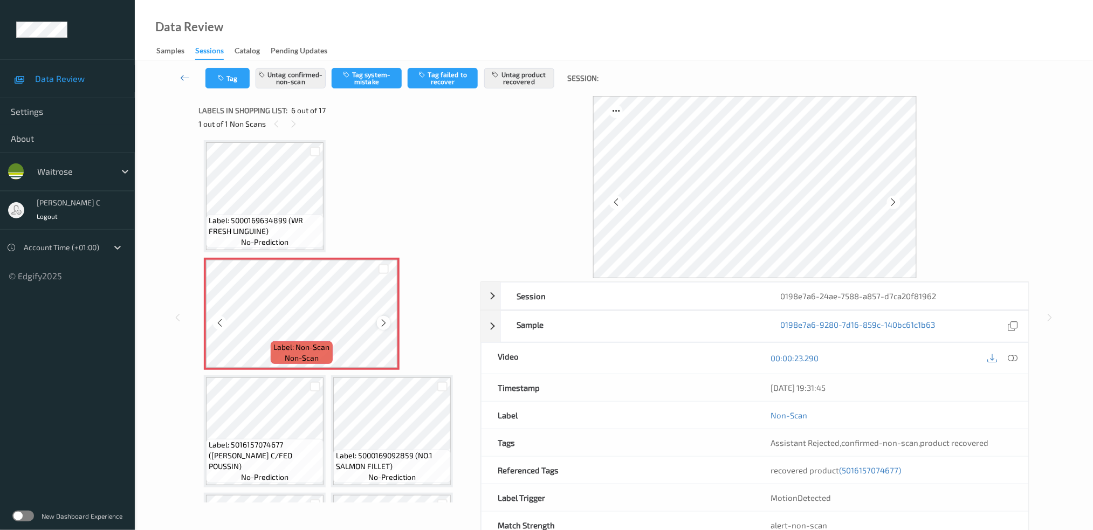
click at [386, 320] on icon at bounding box center [383, 323] width 9 height 10
click at [276, 215] on span "Label: 5000169634899 (WR FRESH LINGUINE)" at bounding box center [265, 226] width 112 height 22
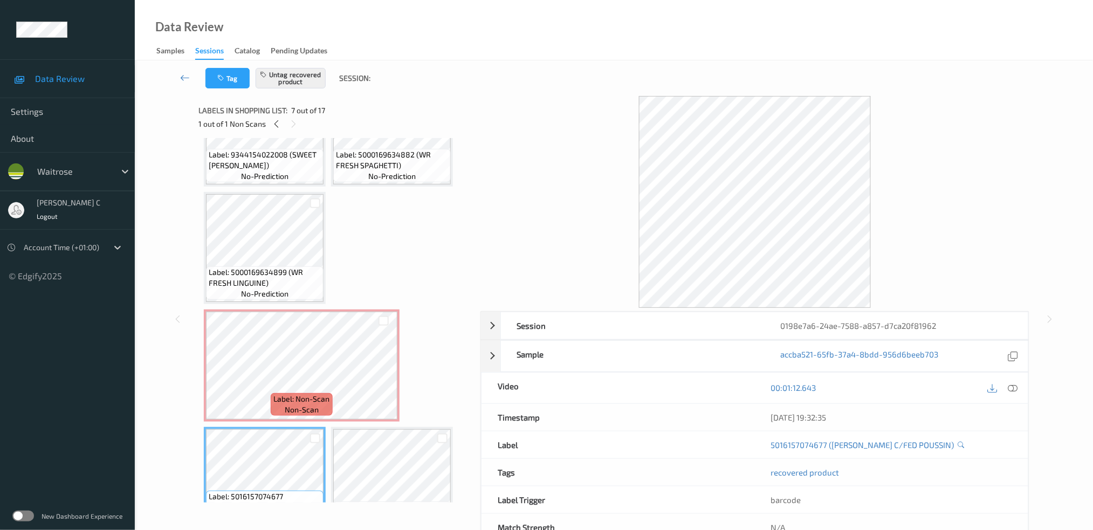
scroll to position [167, 0]
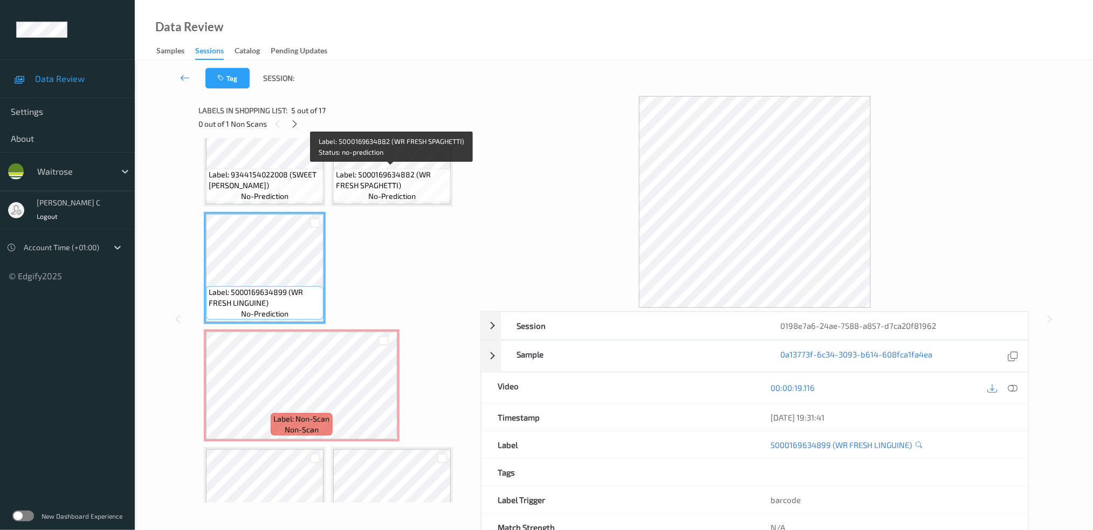
click at [407, 173] on span "Label: 5000169634882 (WR FRESH SPAGHETTI)" at bounding box center [392, 180] width 112 height 22
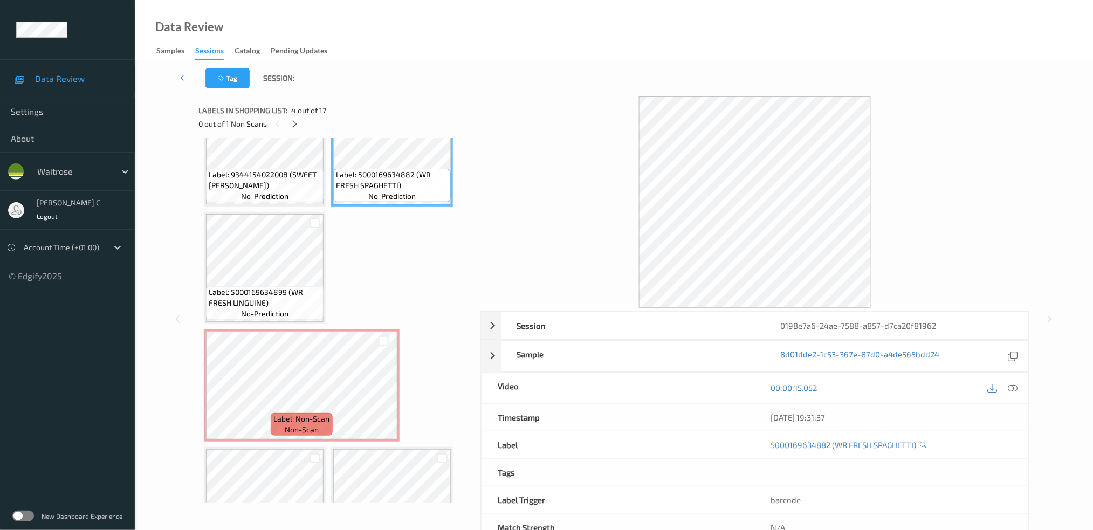
click at [1016, 378] on div "00:00:15.052" at bounding box center [891, 387] width 273 height 31
click at [1013, 390] on icon at bounding box center [1012, 388] width 10 height 10
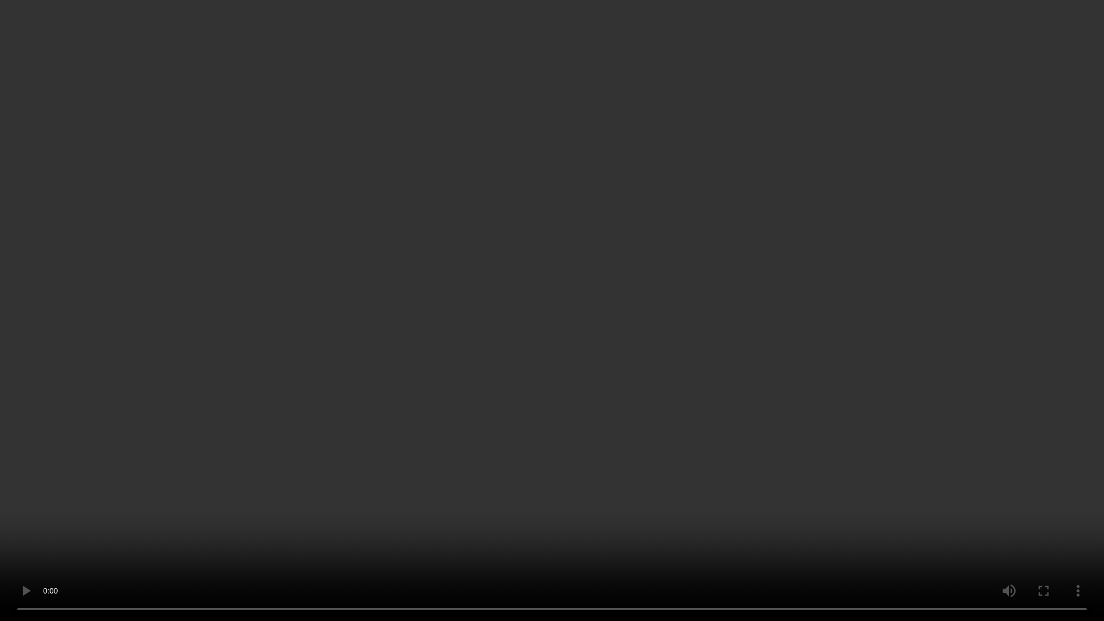
click at [185, 529] on video at bounding box center [552, 310] width 1104 height 621
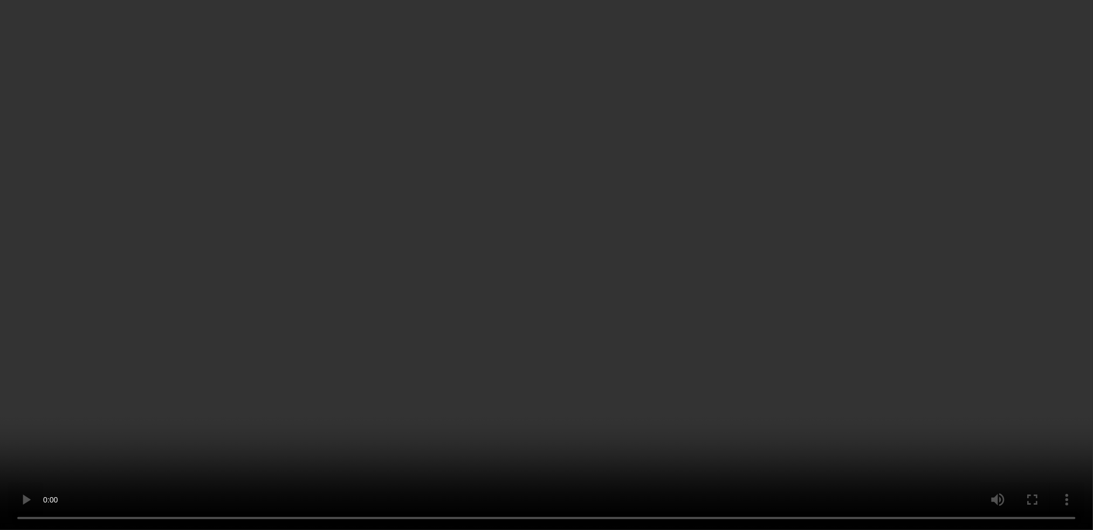
scroll to position [310, 0]
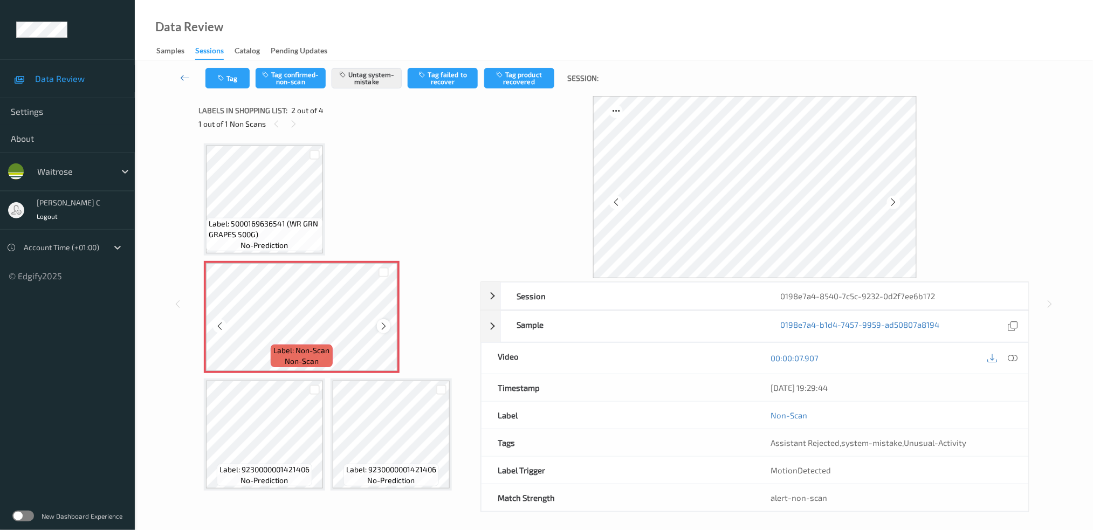
click at [385, 322] on icon at bounding box center [383, 326] width 9 height 10
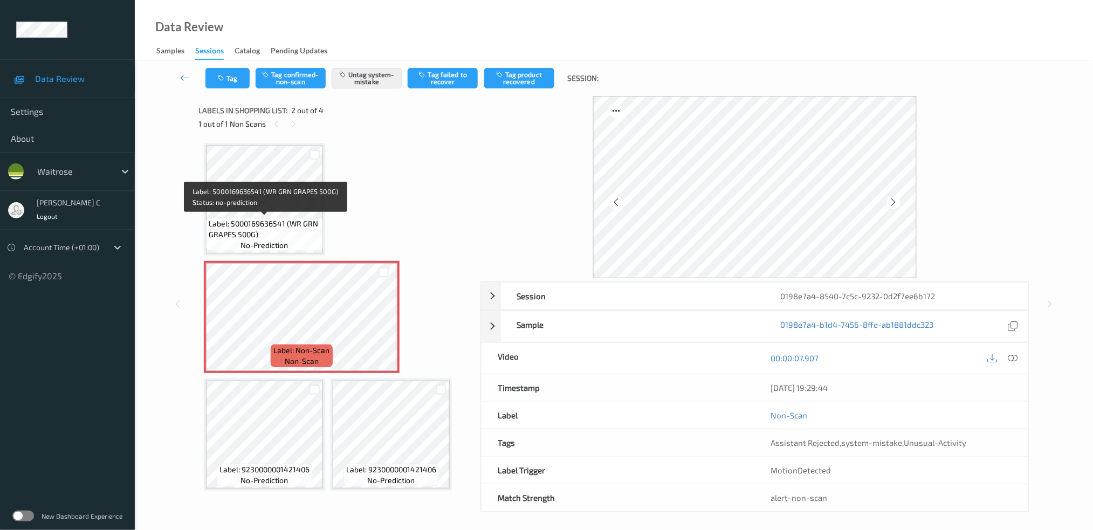
click at [238, 219] on span "Label: 5000169636541 (WR GRN GRAPES 500G)" at bounding box center [265, 229] width 112 height 22
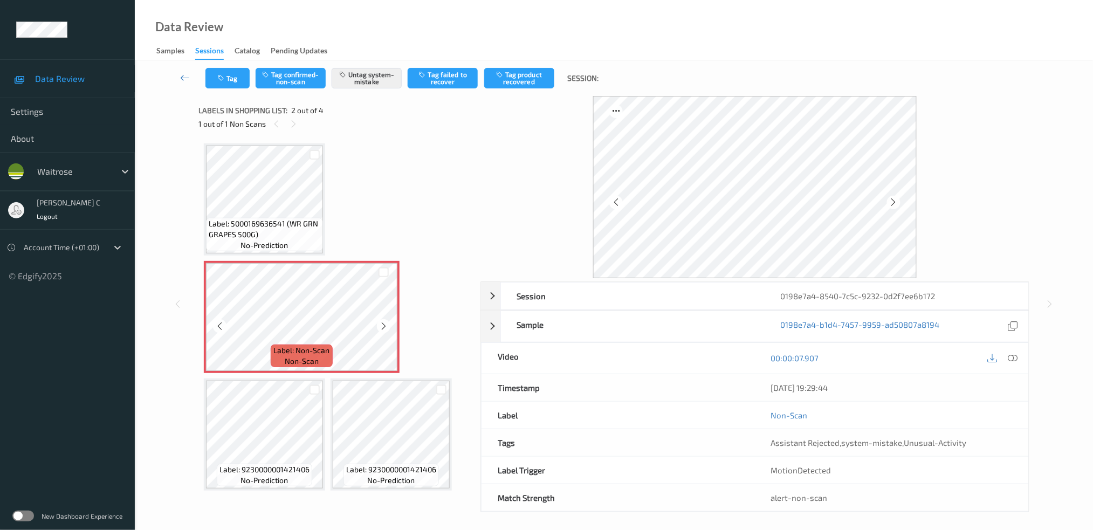
scroll to position [4, 0]
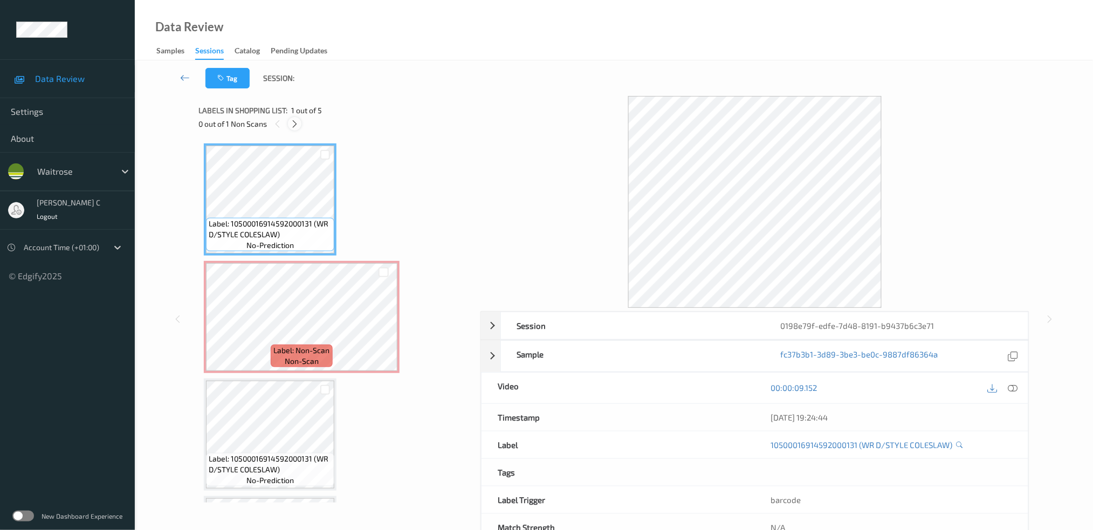
click at [297, 128] on icon at bounding box center [294, 124] width 9 height 10
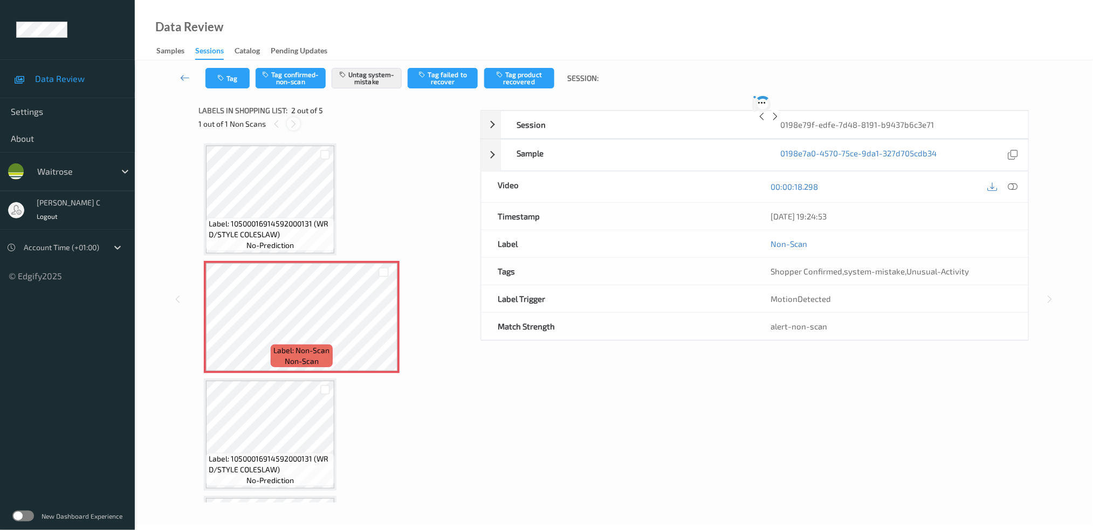
scroll to position [5, 0]
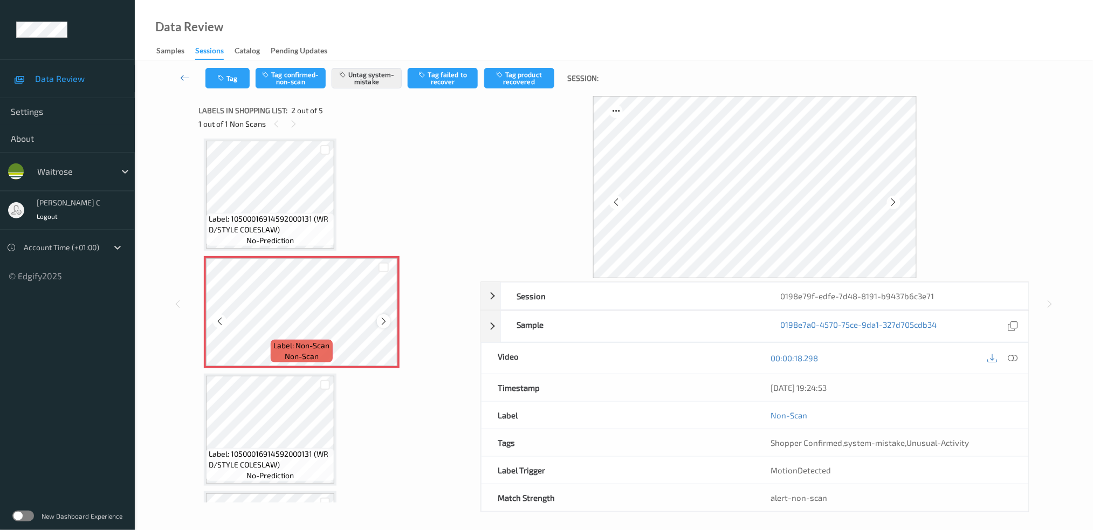
click at [382, 317] on icon at bounding box center [383, 321] width 9 height 10
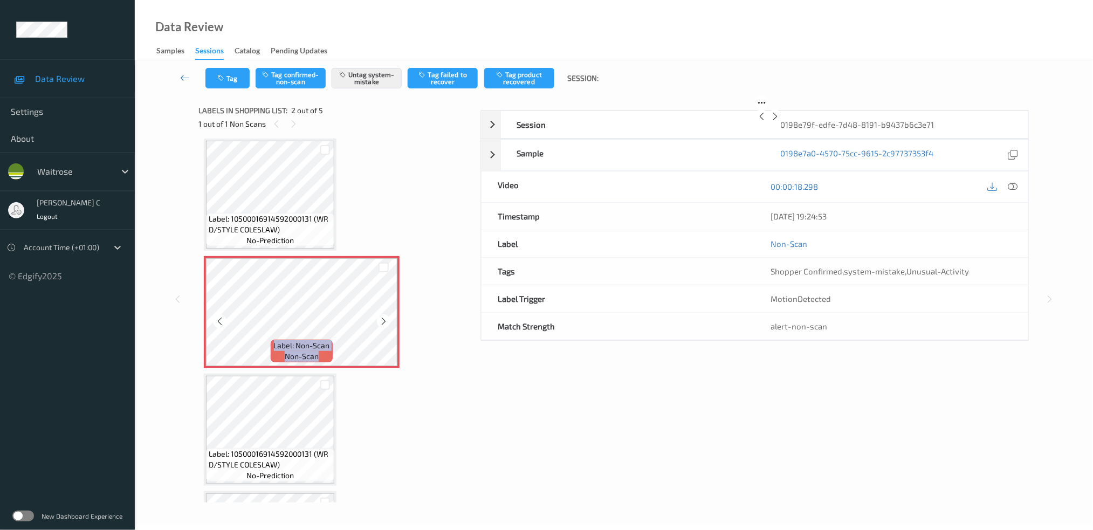
click at [383, 317] on icon at bounding box center [383, 321] width 9 height 10
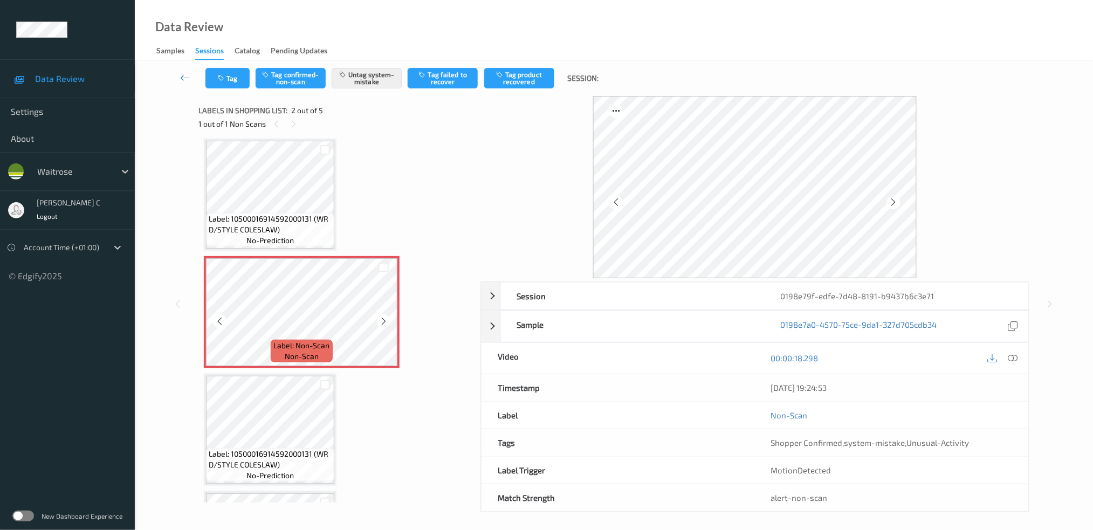
click at [268, 225] on span "Label: 10500016914592000131 (WR D/STYLE COLESLAW)" at bounding box center [270, 224] width 123 height 22
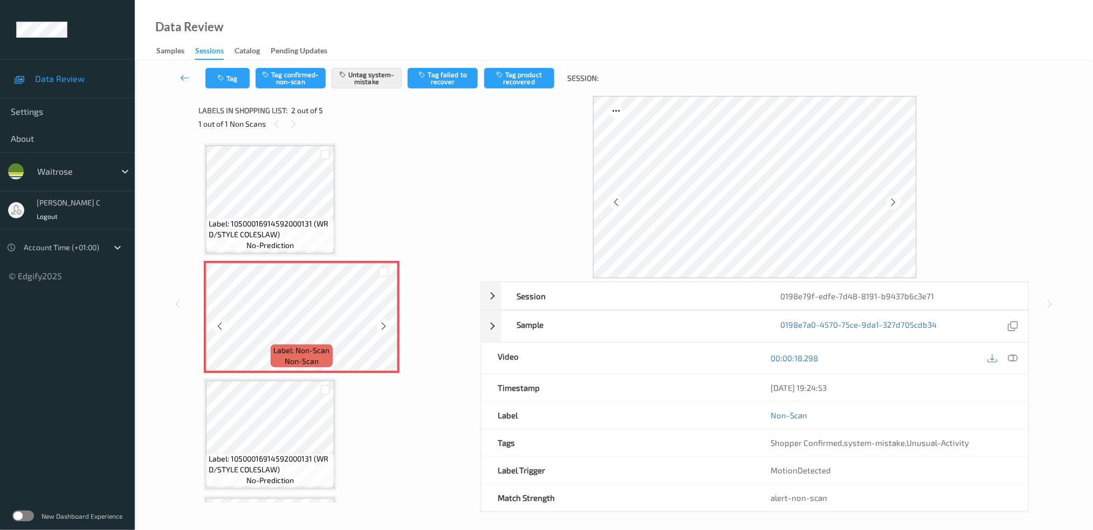
click at [260, 237] on span "Label: 10500016914592000131 (WR D/STYLE COLESLAW)" at bounding box center [270, 229] width 123 height 22
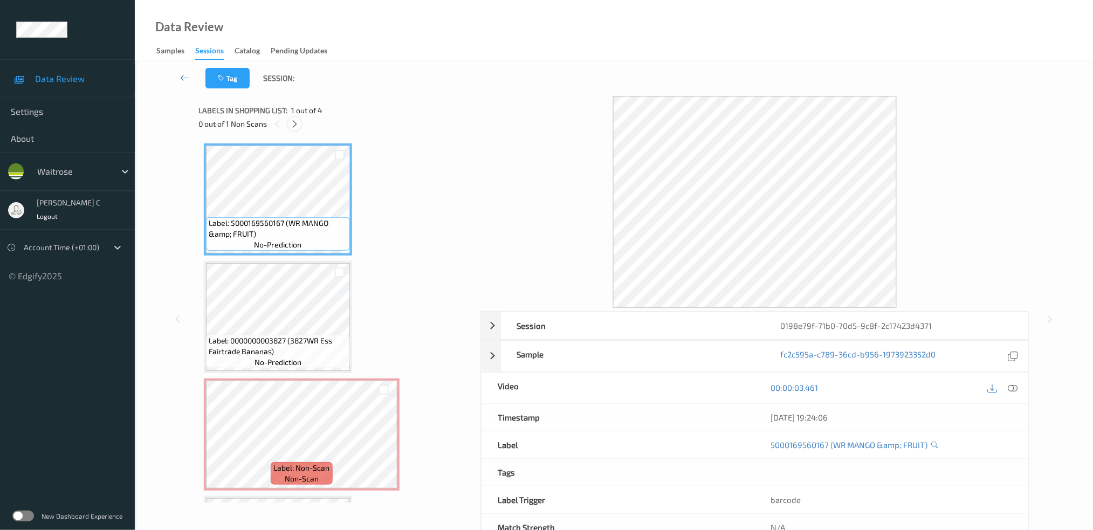
click at [296, 122] on icon at bounding box center [294, 124] width 9 height 10
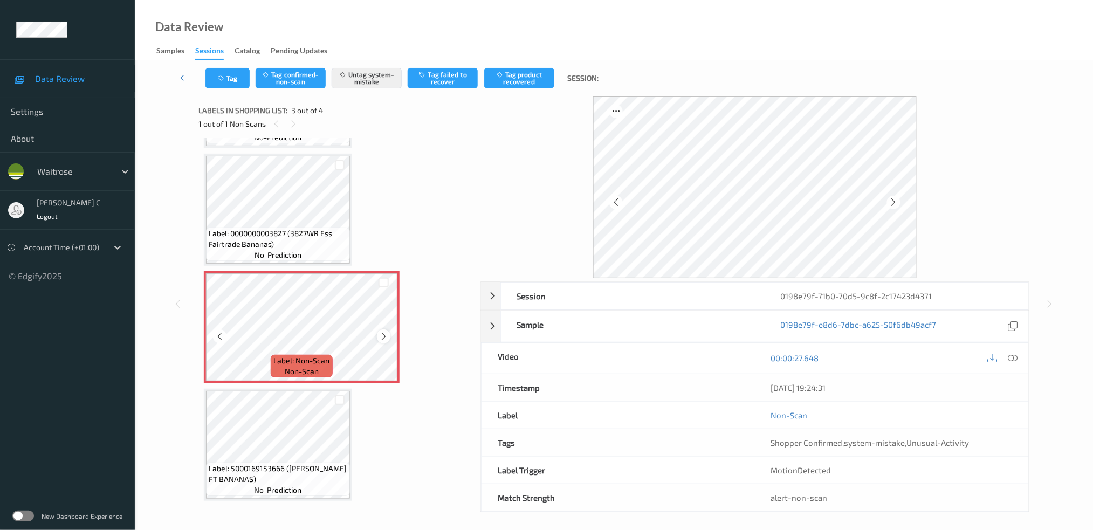
click at [382, 333] on icon at bounding box center [383, 337] width 9 height 10
click at [382, 332] on icon at bounding box center [383, 337] width 9 height 10
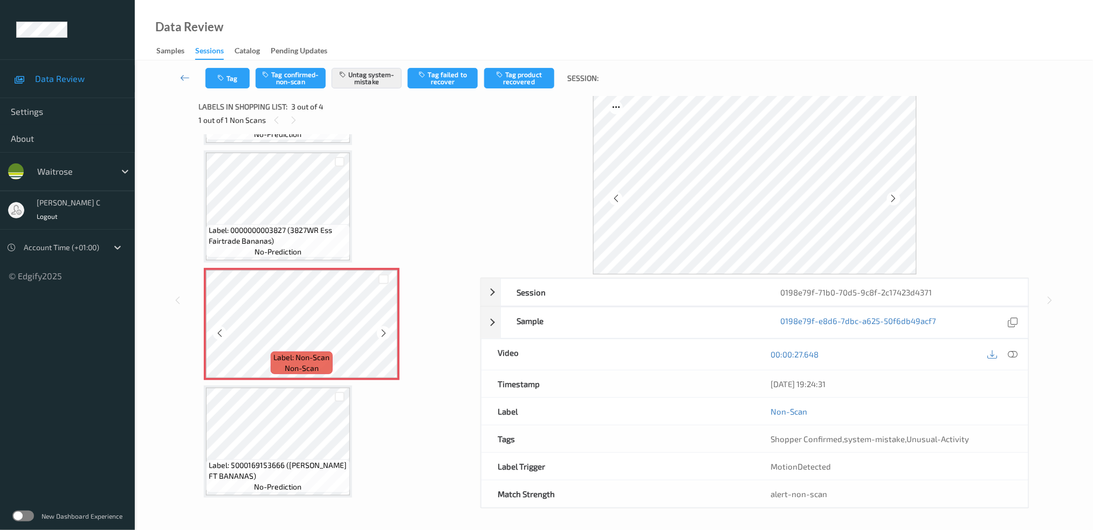
scroll to position [4, 0]
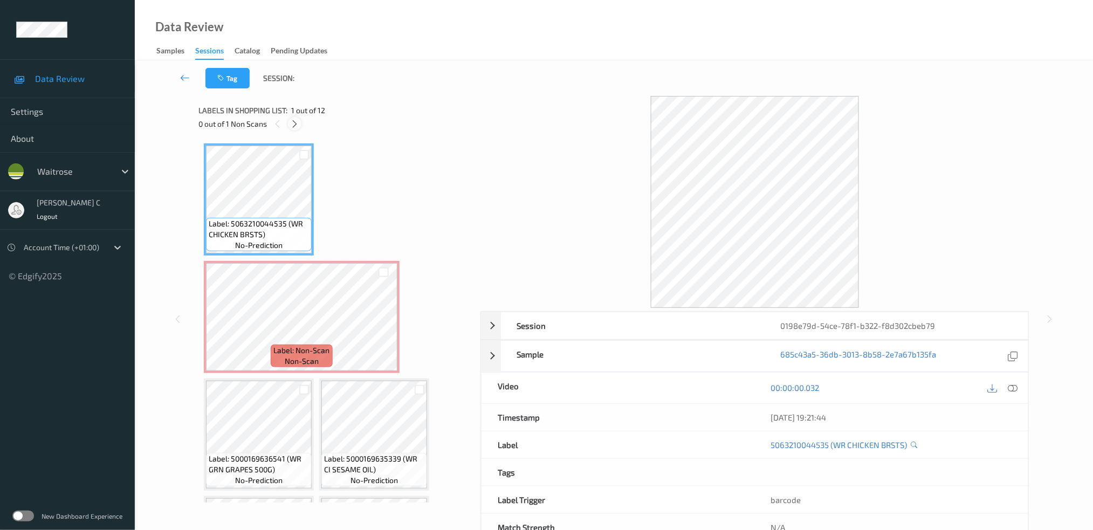
click at [290, 121] on icon at bounding box center [294, 124] width 9 height 10
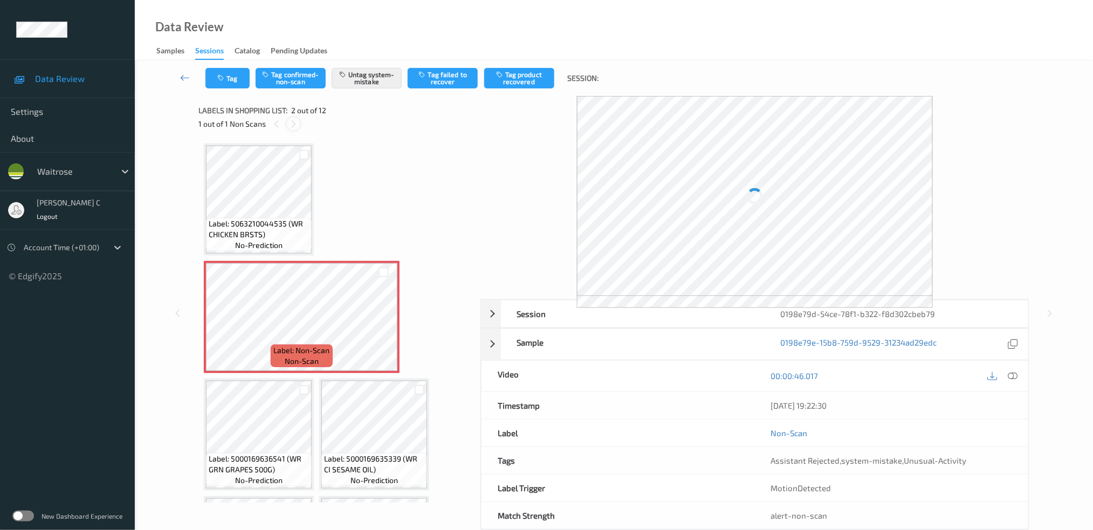
scroll to position [5, 0]
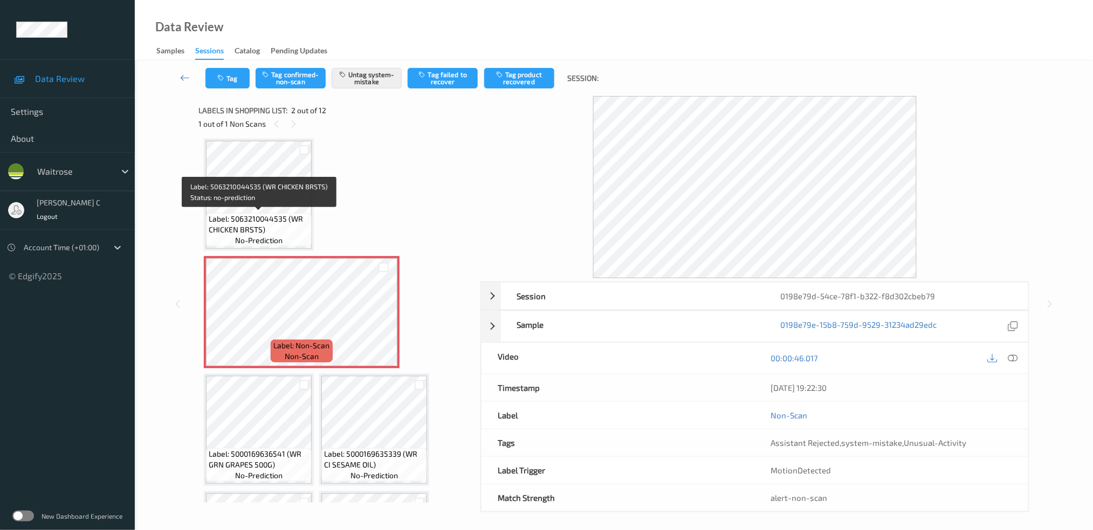
click at [294, 213] on span "Label: 5063210044535 (WR CHICKEN BRSTS)" at bounding box center [259, 224] width 100 height 22
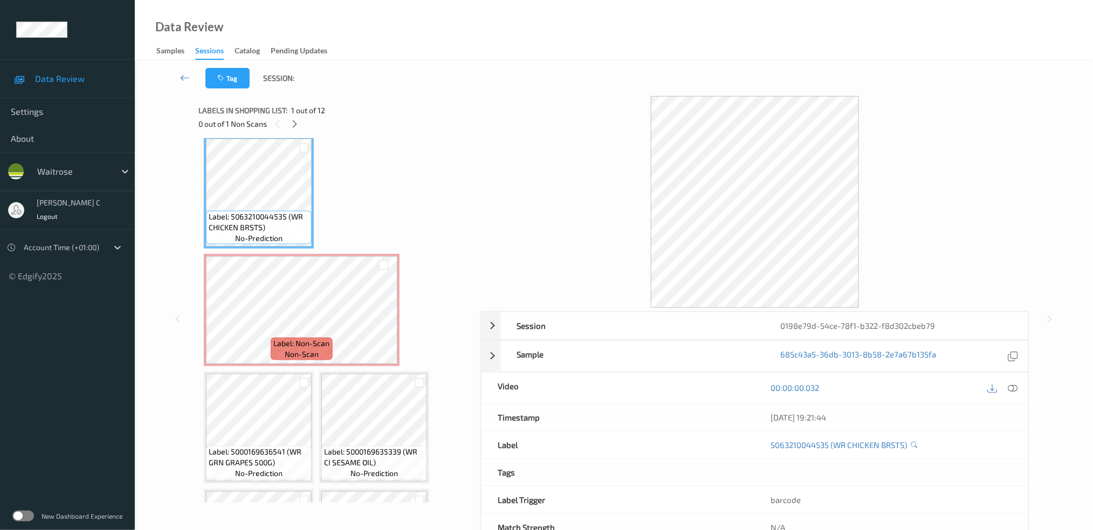
scroll to position [0, 0]
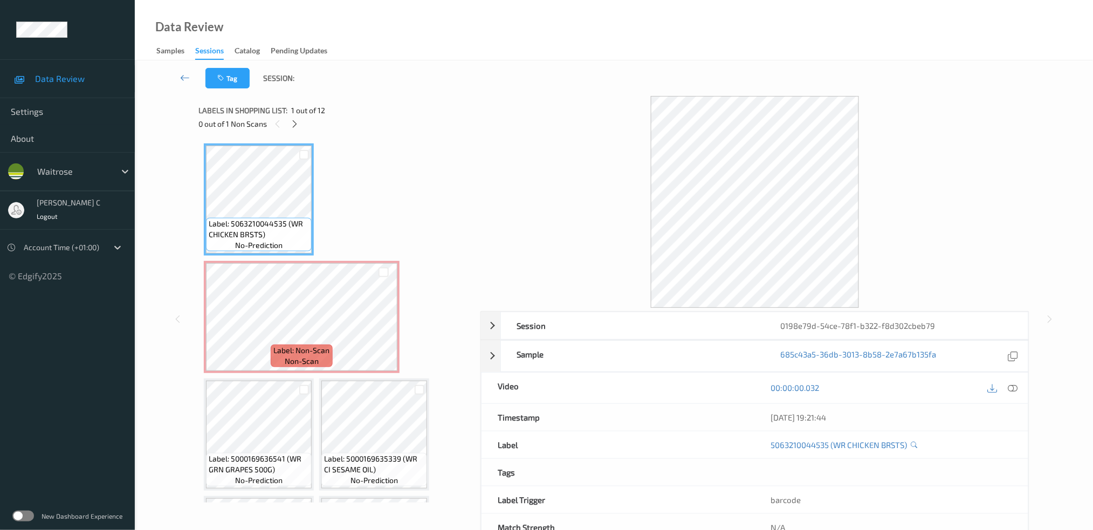
drag, startPoint x: 1011, startPoint y: 379, endPoint x: 1002, endPoint y: 392, distance: 15.1
click at [1011, 379] on div "00:00:00.032" at bounding box center [891, 387] width 273 height 31
click at [1017, 384] on icon at bounding box center [1012, 388] width 10 height 10
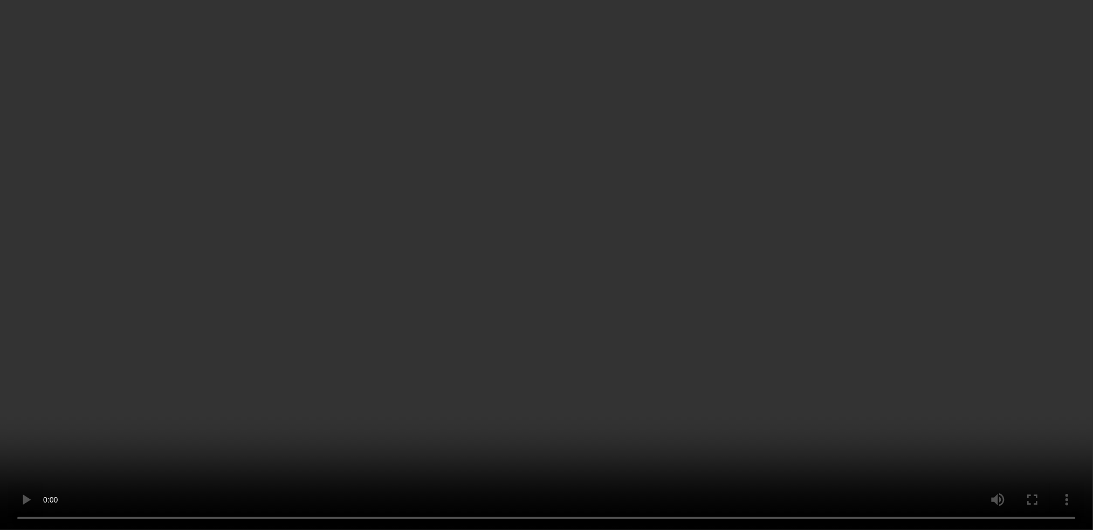
scroll to position [72, 0]
